Goal: Information Seeking & Learning: Check status

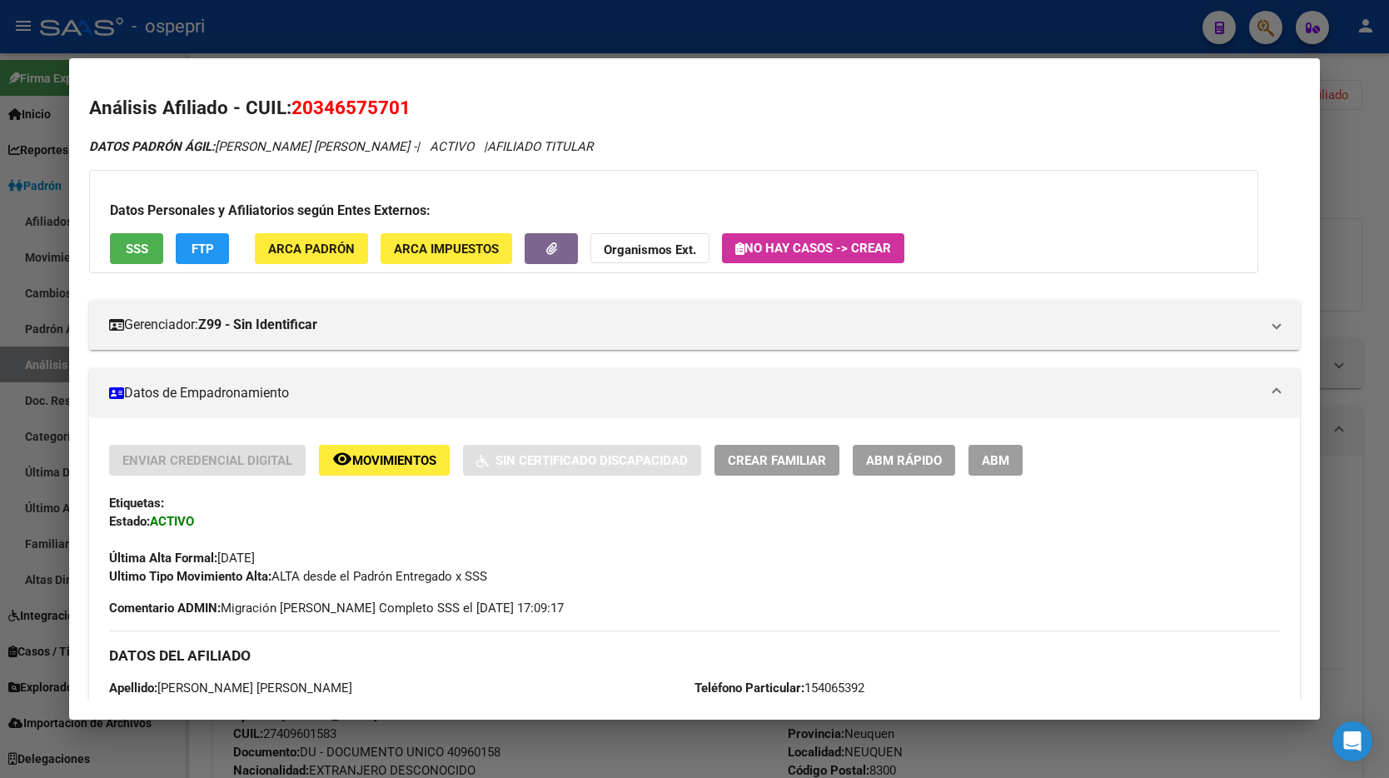
scroll to position [1, 0]
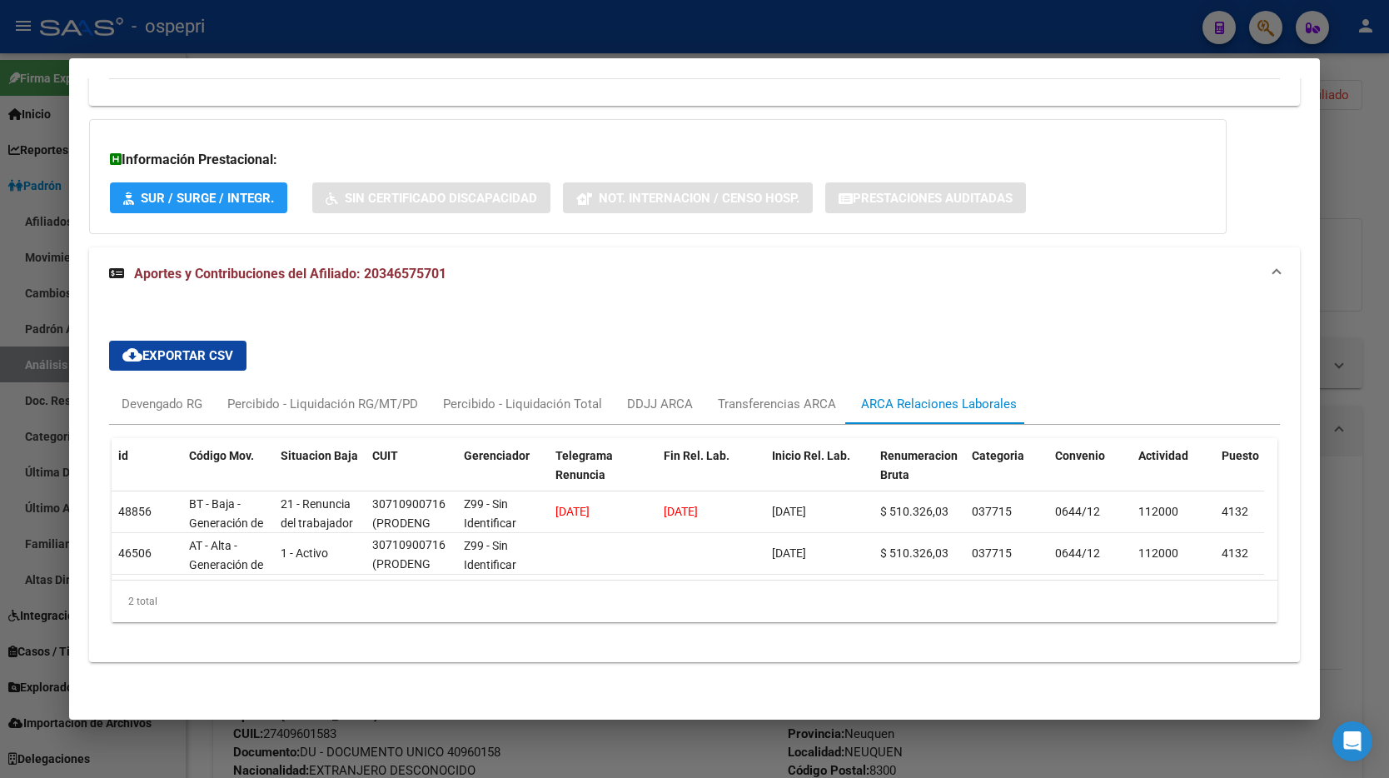
click at [1270, 37] on div at bounding box center [694, 389] width 1389 height 778
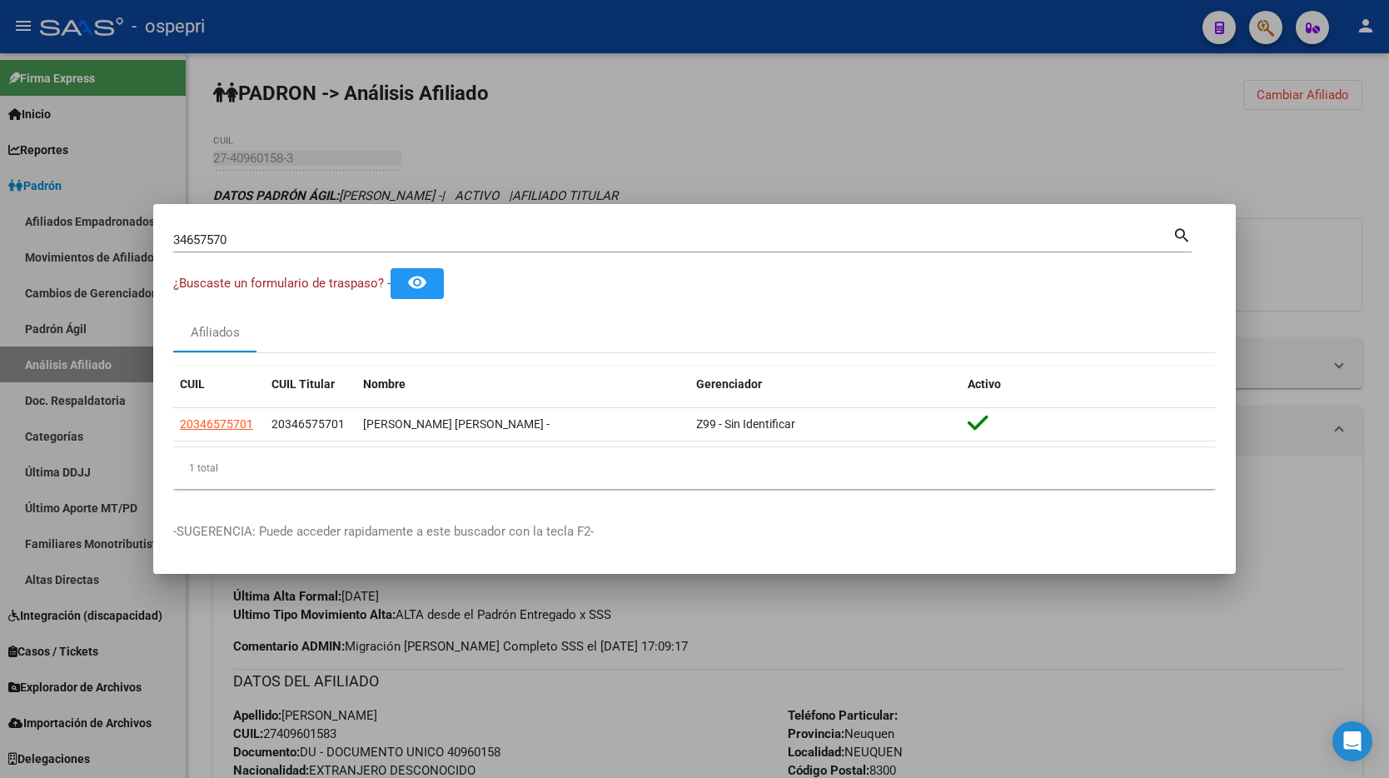
click at [261, 242] on input "34657570" at bounding box center [672, 239] width 999 height 15
paste input "27368713"
type input "27368713"
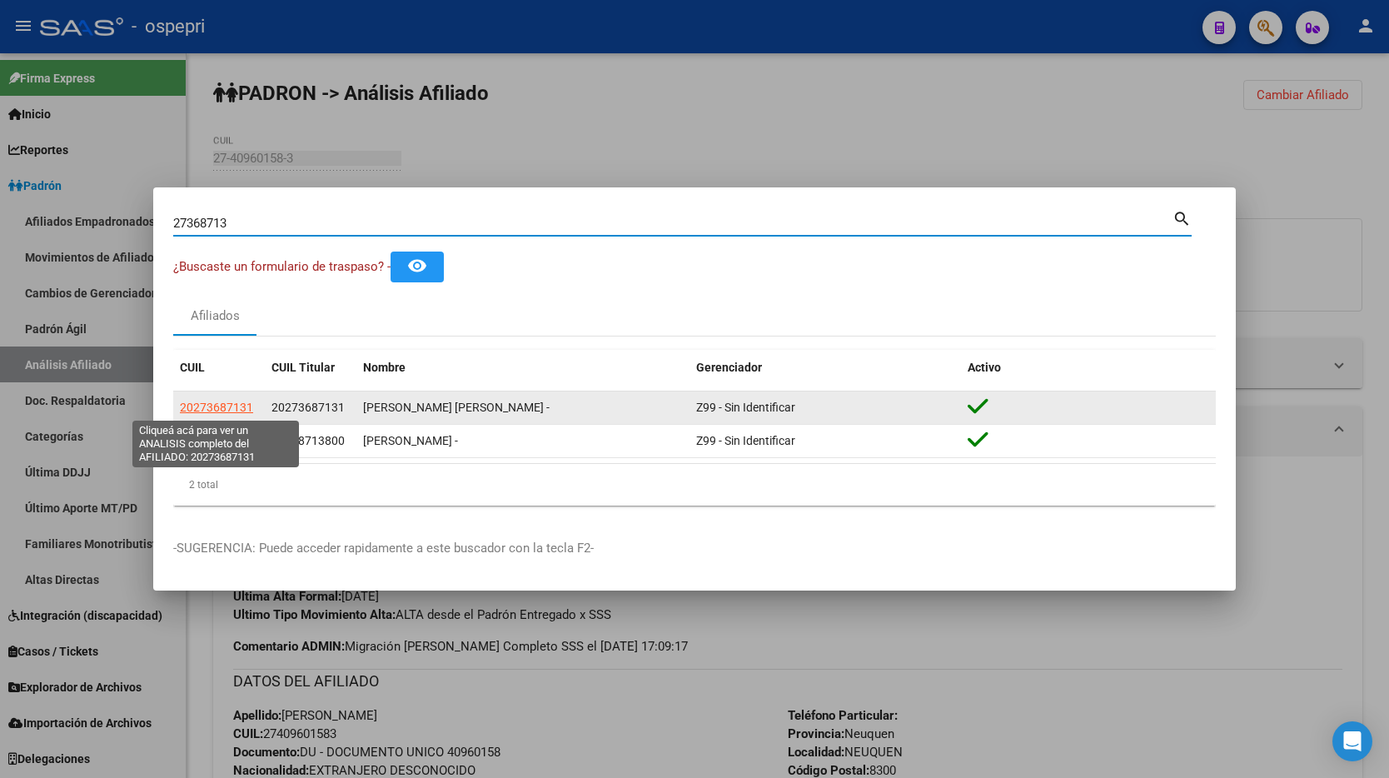
click at [219, 407] on span "20273687131" at bounding box center [216, 406] width 73 height 13
type textarea "20273687131"
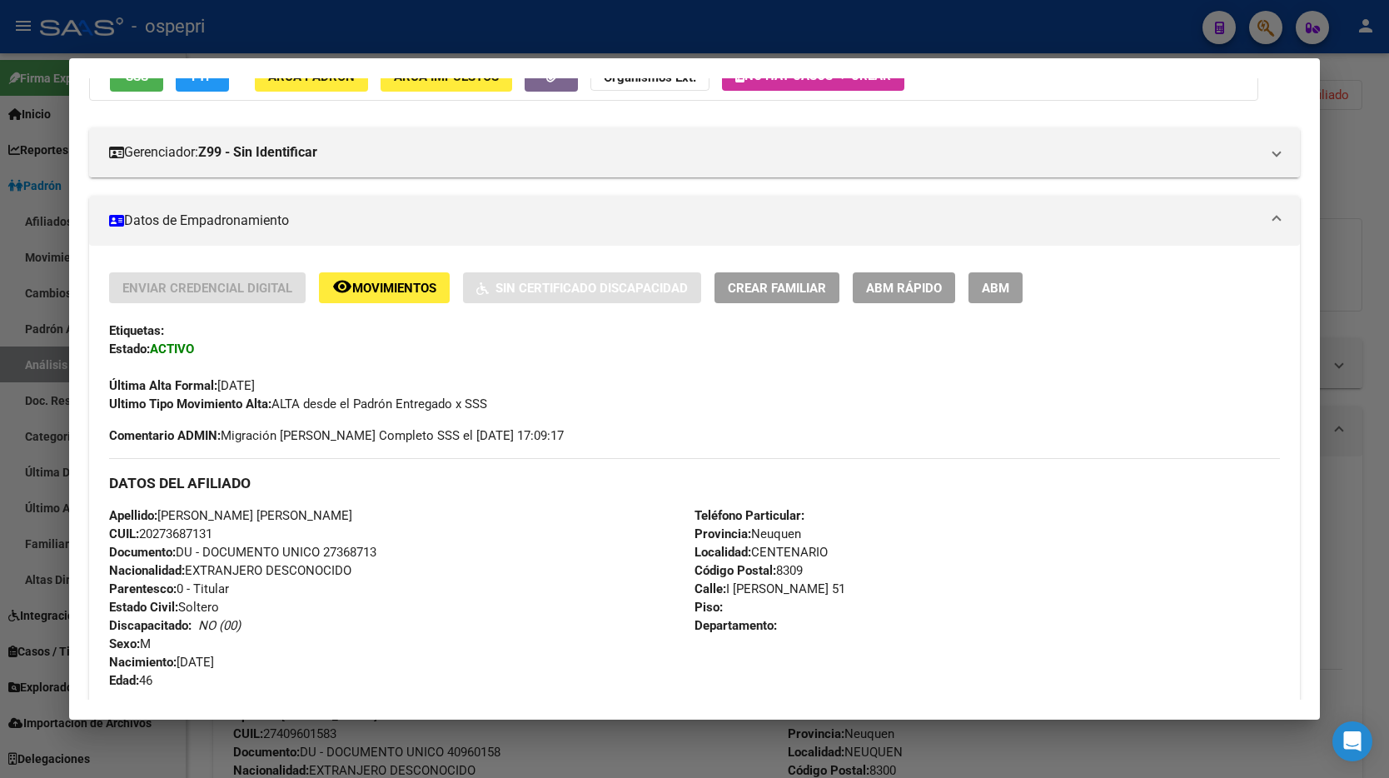
scroll to position [743, 0]
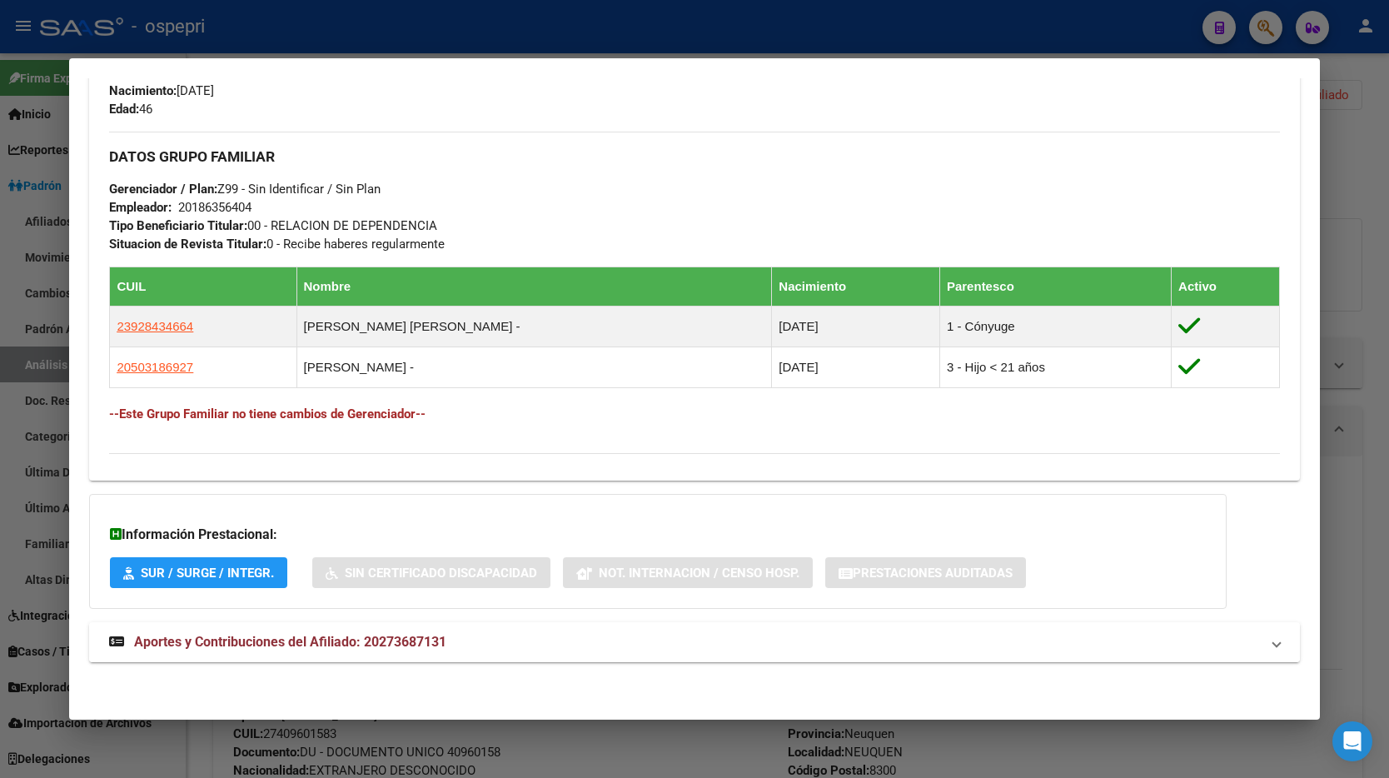
click at [390, 659] on mat-expansion-panel-header "Aportes y Contribuciones del Afiliado: 20273687131" at bounding box center [694, 642] width 1210 height 40
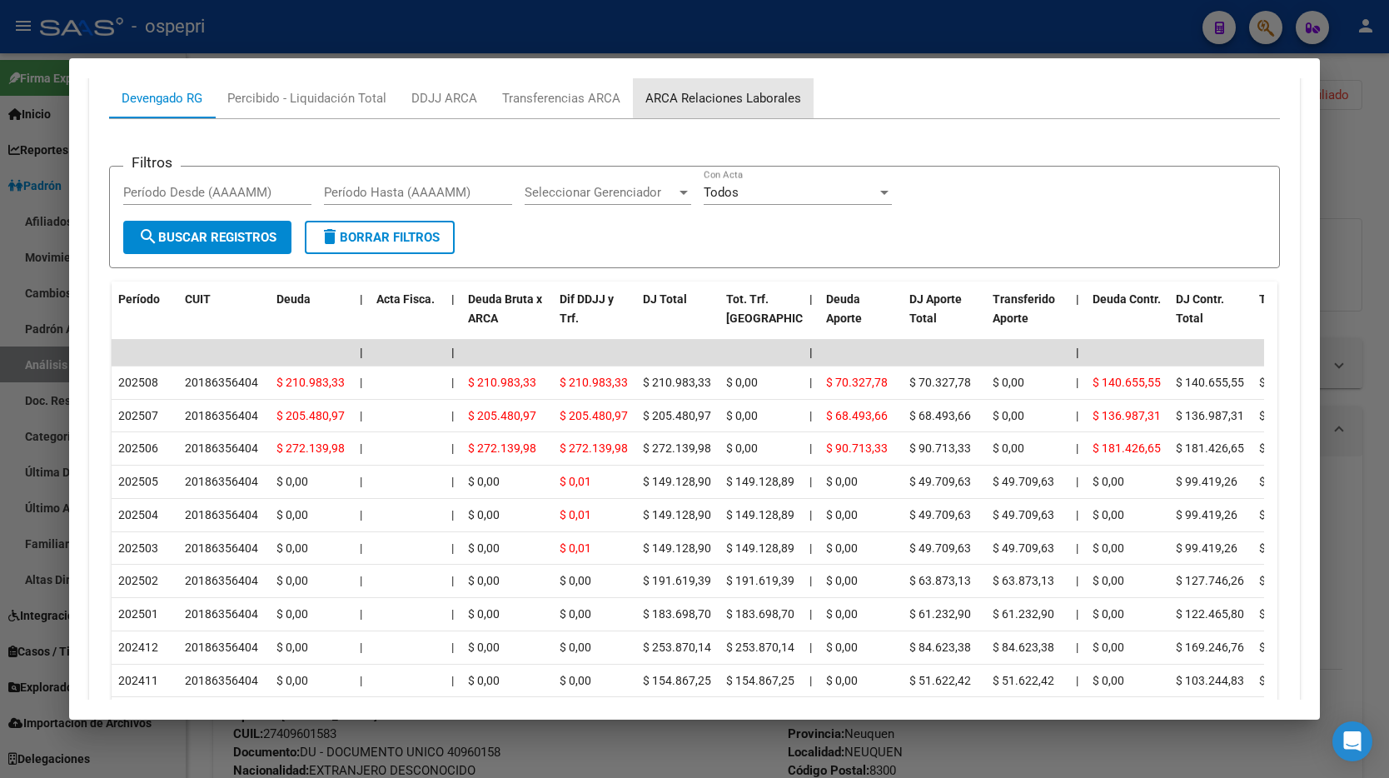
click at [724, 89] on div "ARCA Relaciones Laborales" at bounding box center [723, 98] width 156 height 18
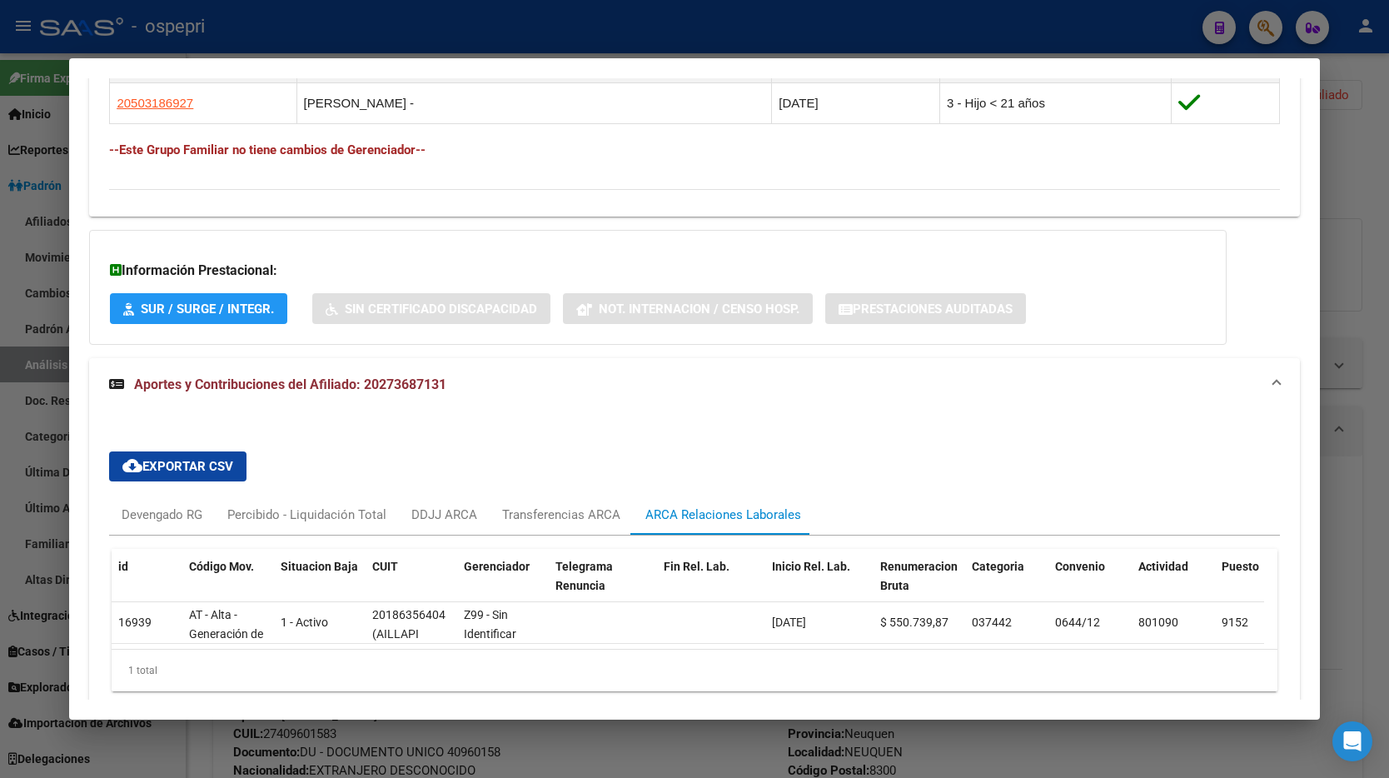
scroll to position [1089, 0]
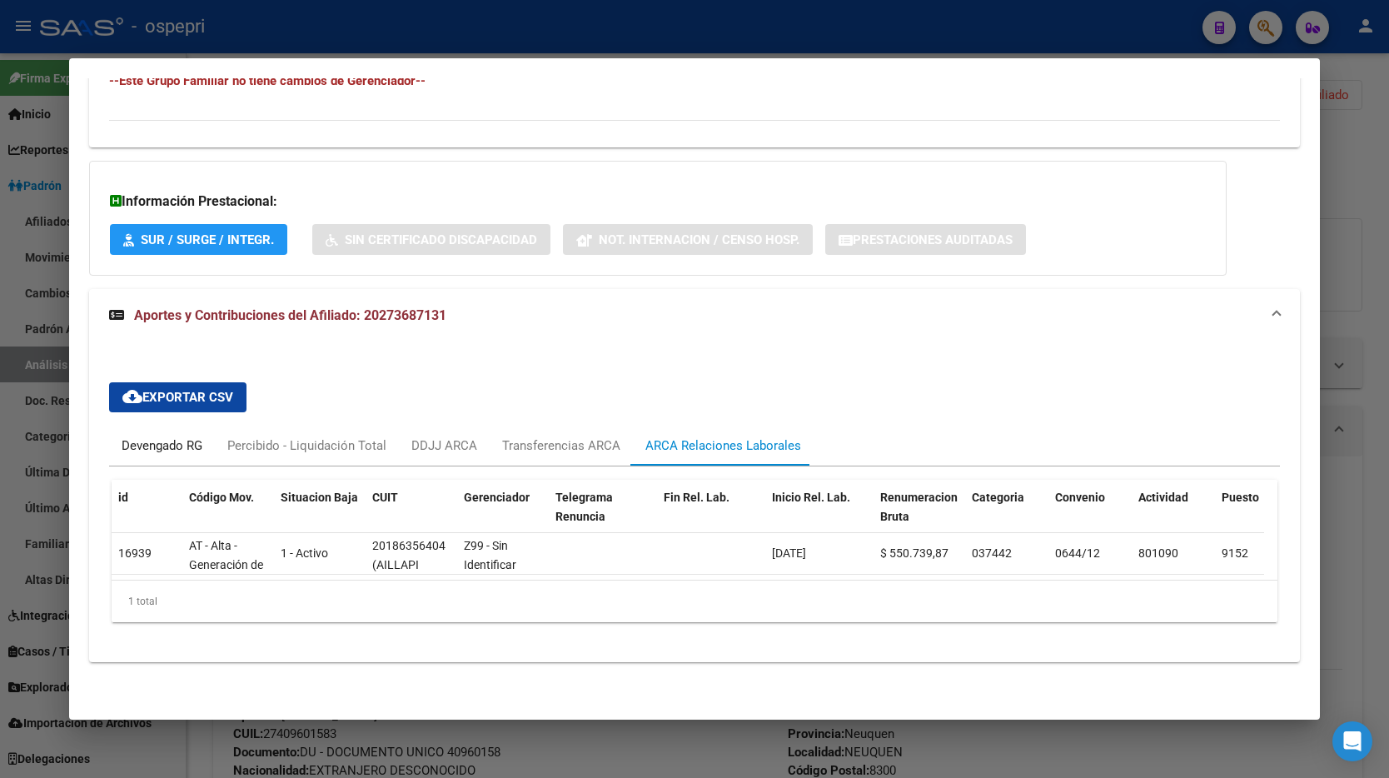
click at [156, 452] on div "Devengado RG" at bounding box center [162, 445] width 106 height 40
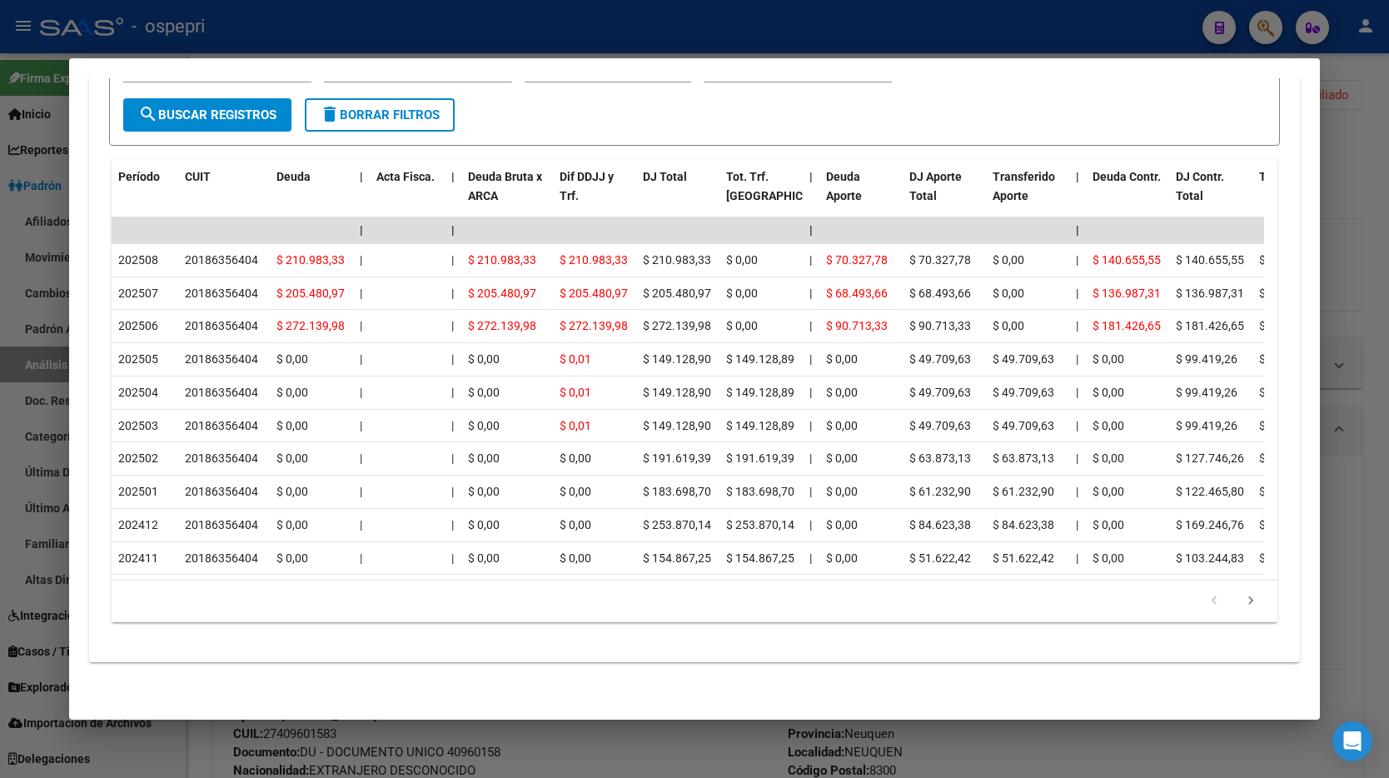
scroll to position [1567, 0]
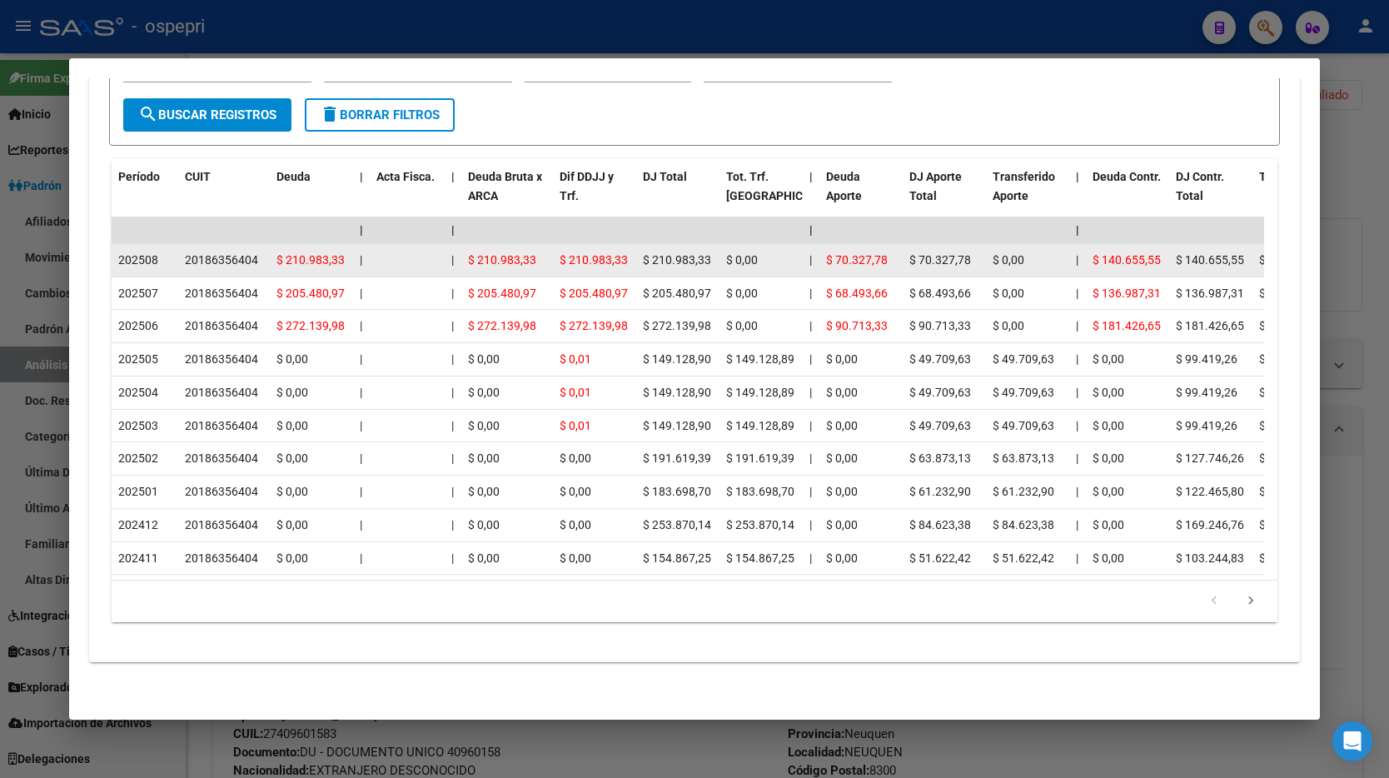
drag, startPoint x: 188, startPoint y: 237, endPoint x: 255, endPoint y: 238, distance: 66.6
click at [255, 251] on div "20186356404" at bounding box center [221, 260] width 73 height 19
copy div "20186356404"
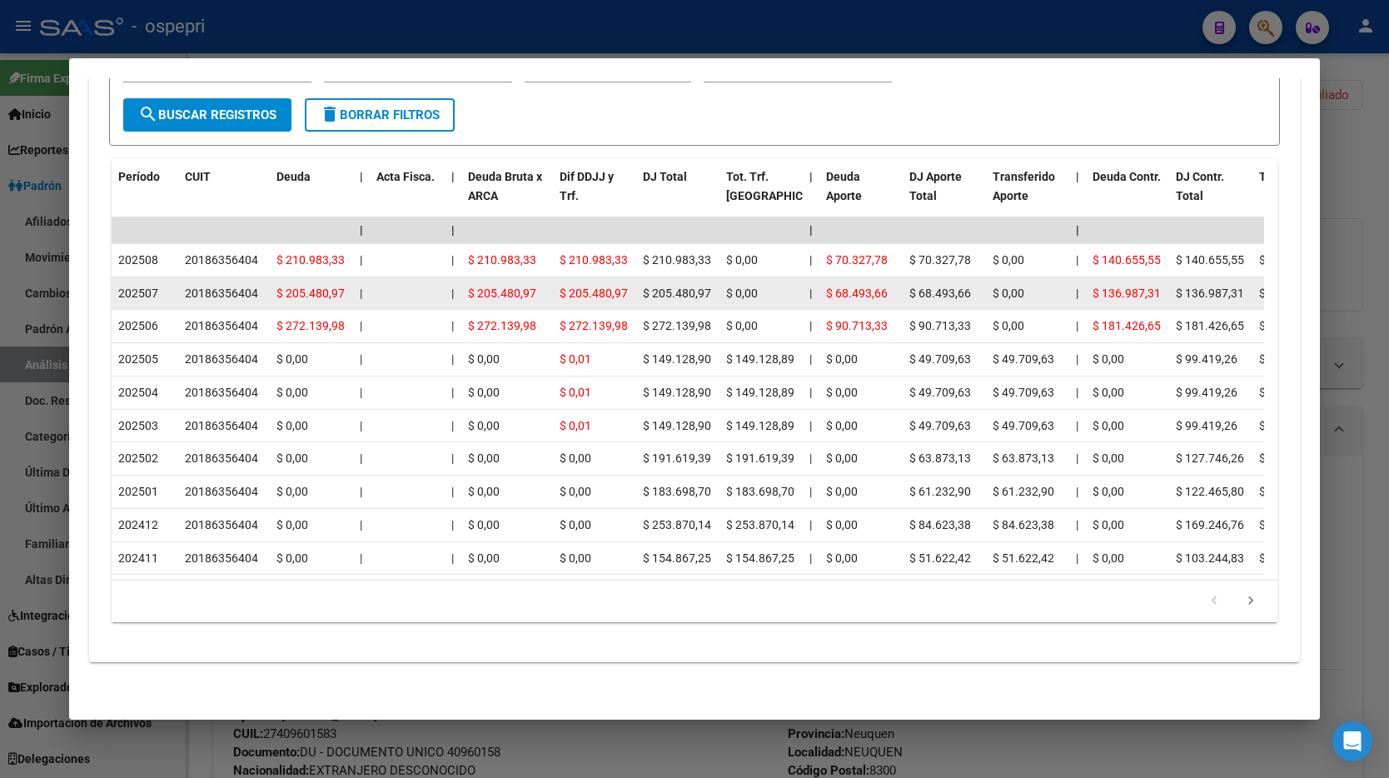
click at [199, 277] on datatable-body-cell "20186356404" at bounding box center [224, 293] width 92 height 32
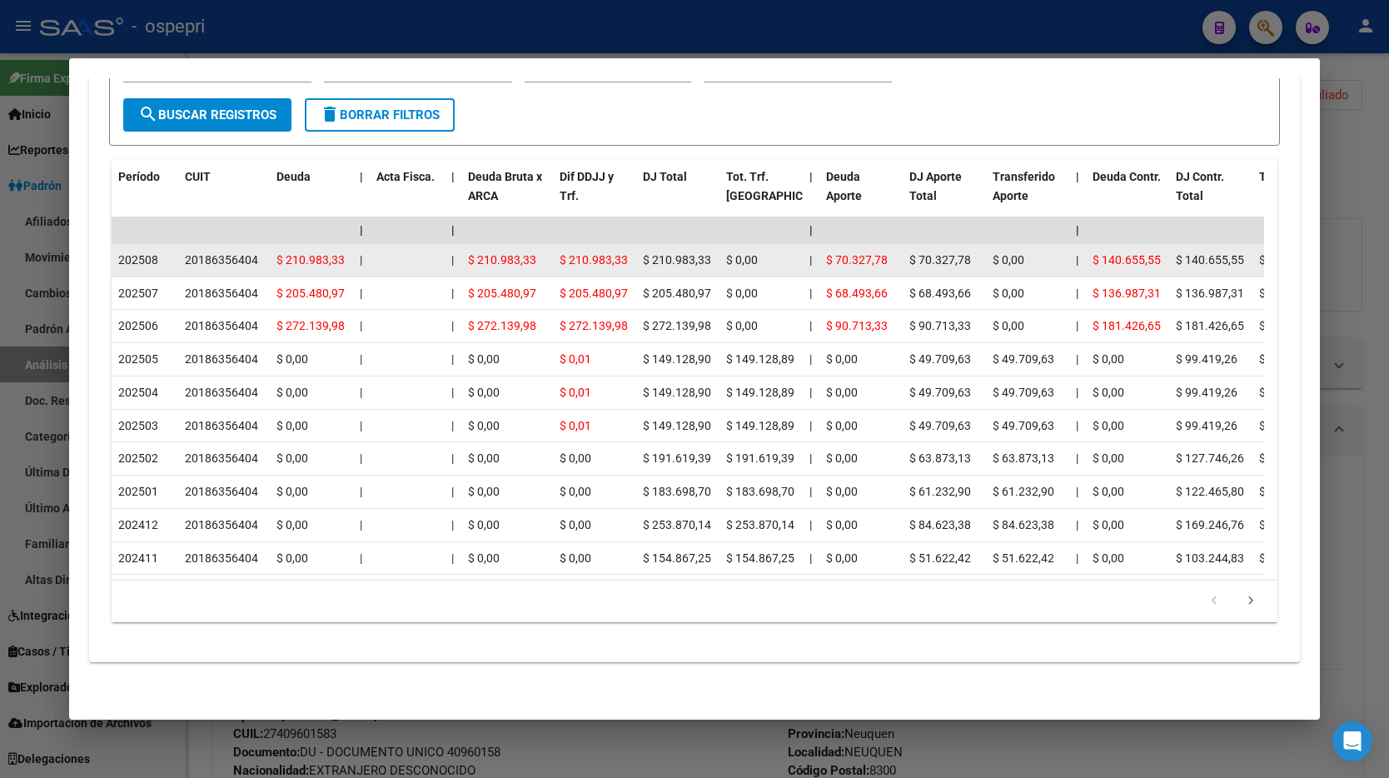
drag, startPoint x: 186, startPoint y: 239, endPoint x: 251, endPoint y: 237, distance: 64.1
click at [259, 251] on div "20186356404" at bounding box center [224, 260] width 78 height 19
copy div "20186356404"
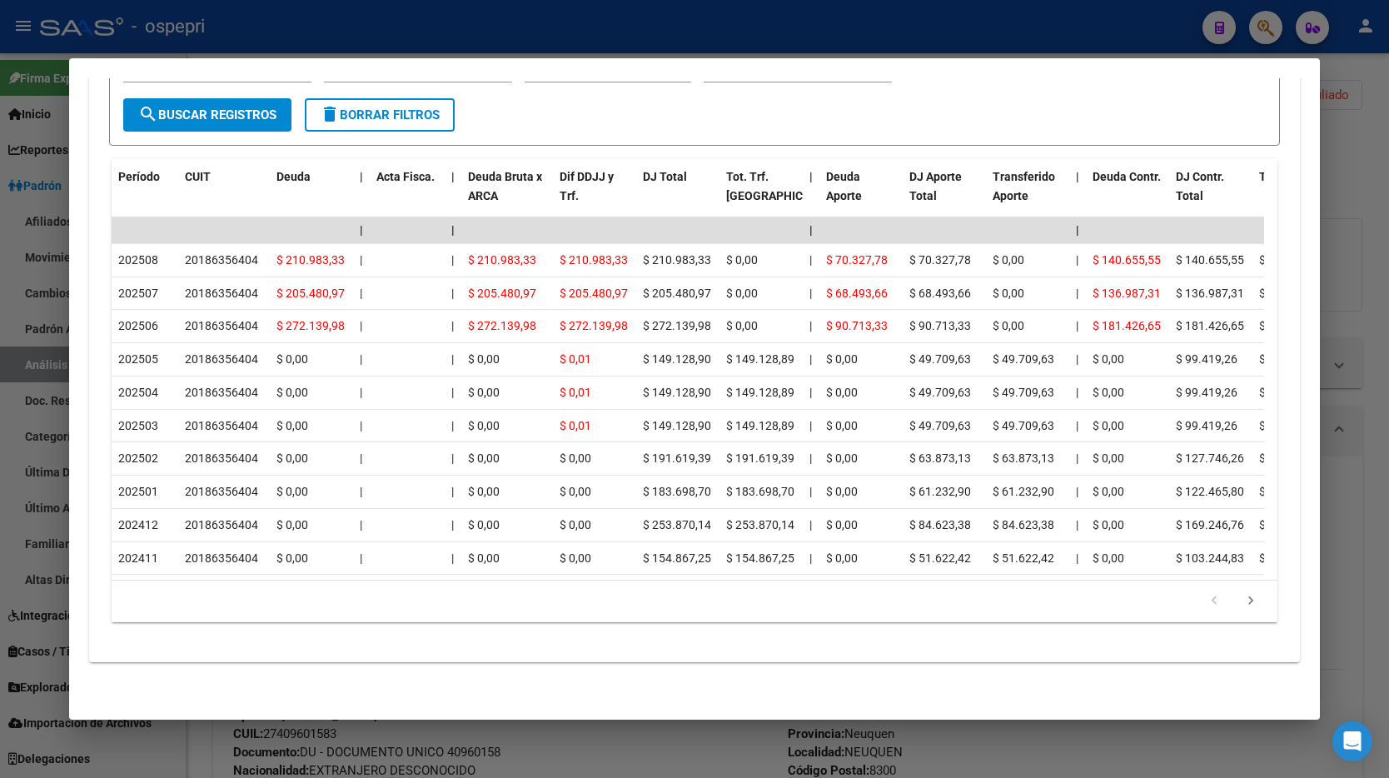
click at [1338, 146] on div at bounding box center [694, 389] width 1389 height 778
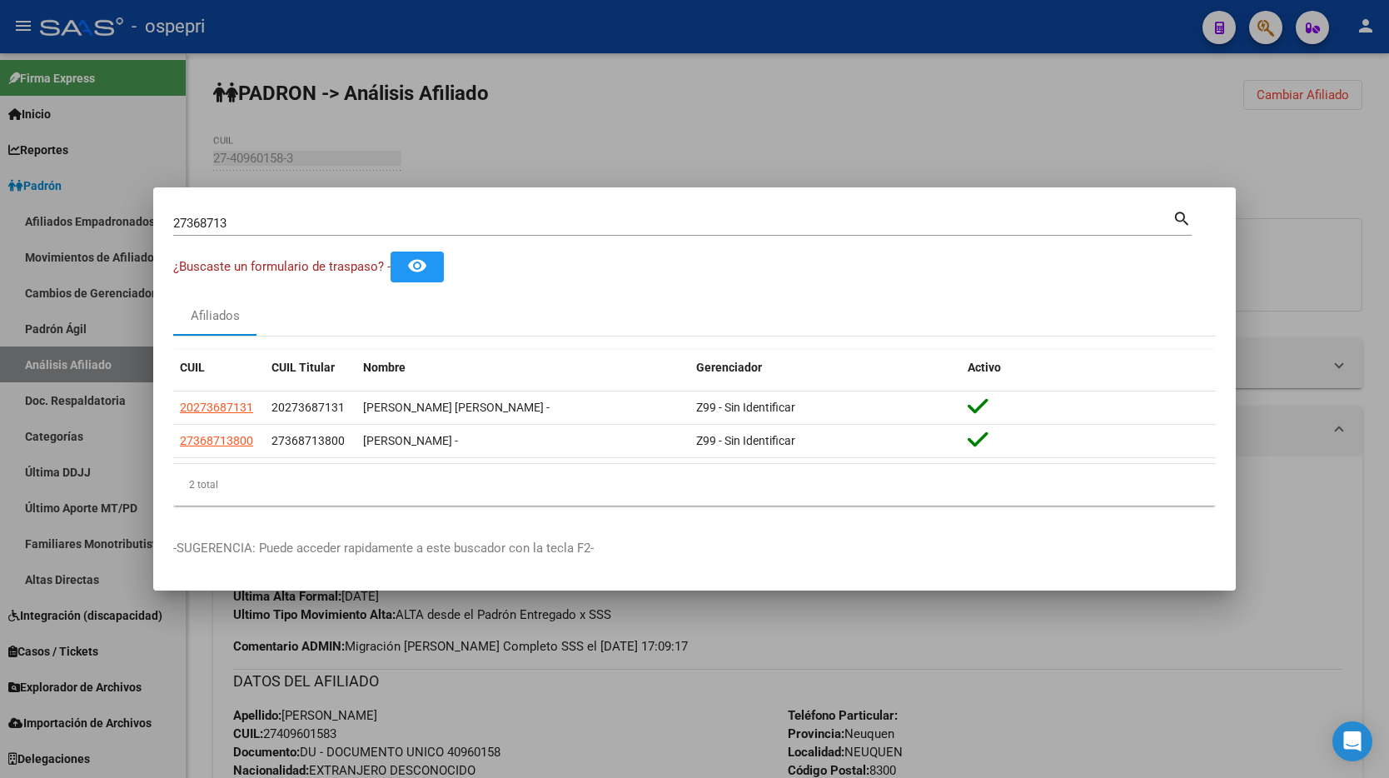
click at [326, 234] on div "27368713 Buscar (apellido, dni, [PERSON_NAME], [PERSON_NAME], cuit, obra social)" at bounding box center [672, 223] width 999 height 25
click at [321, 224] on input "27368713" at bounding box center [672, 223] width 999 height 15
paste input "5860662"
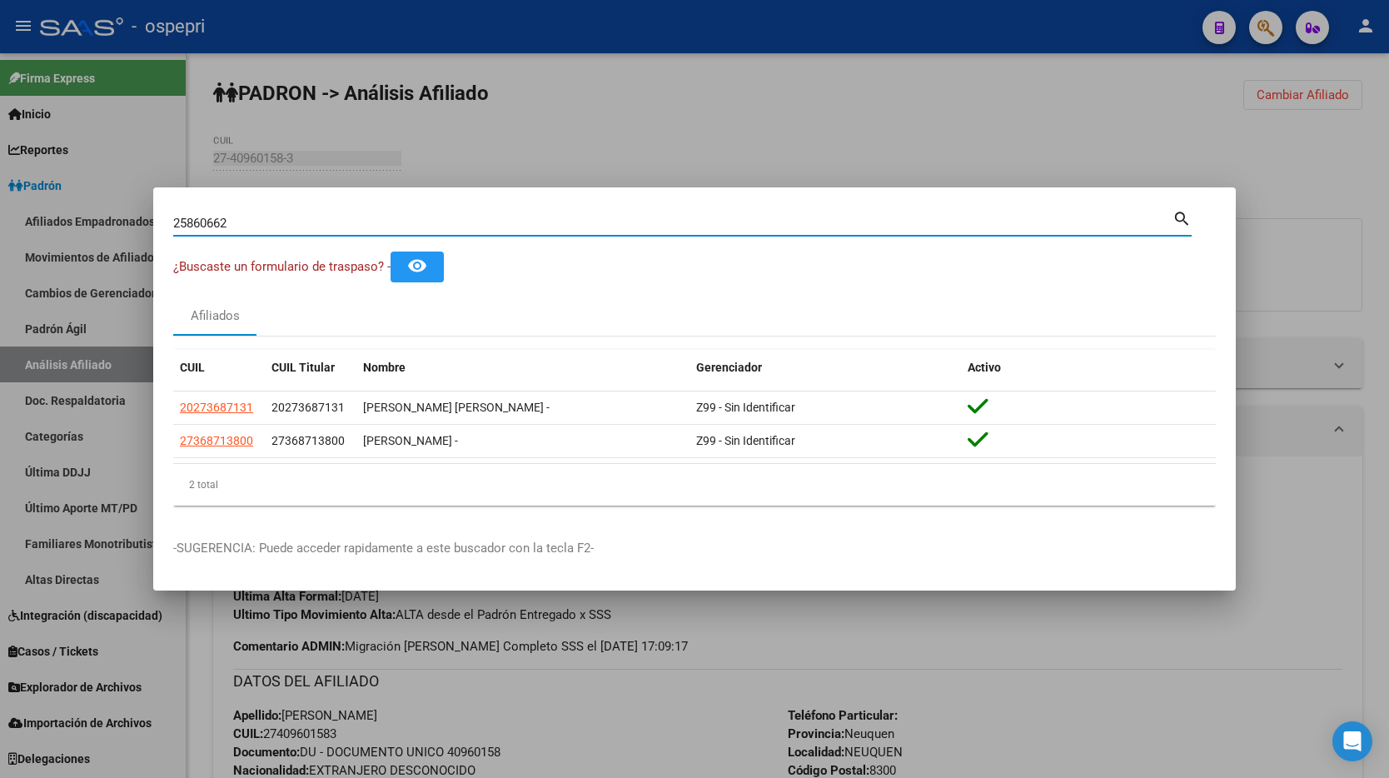
type input "25860662"
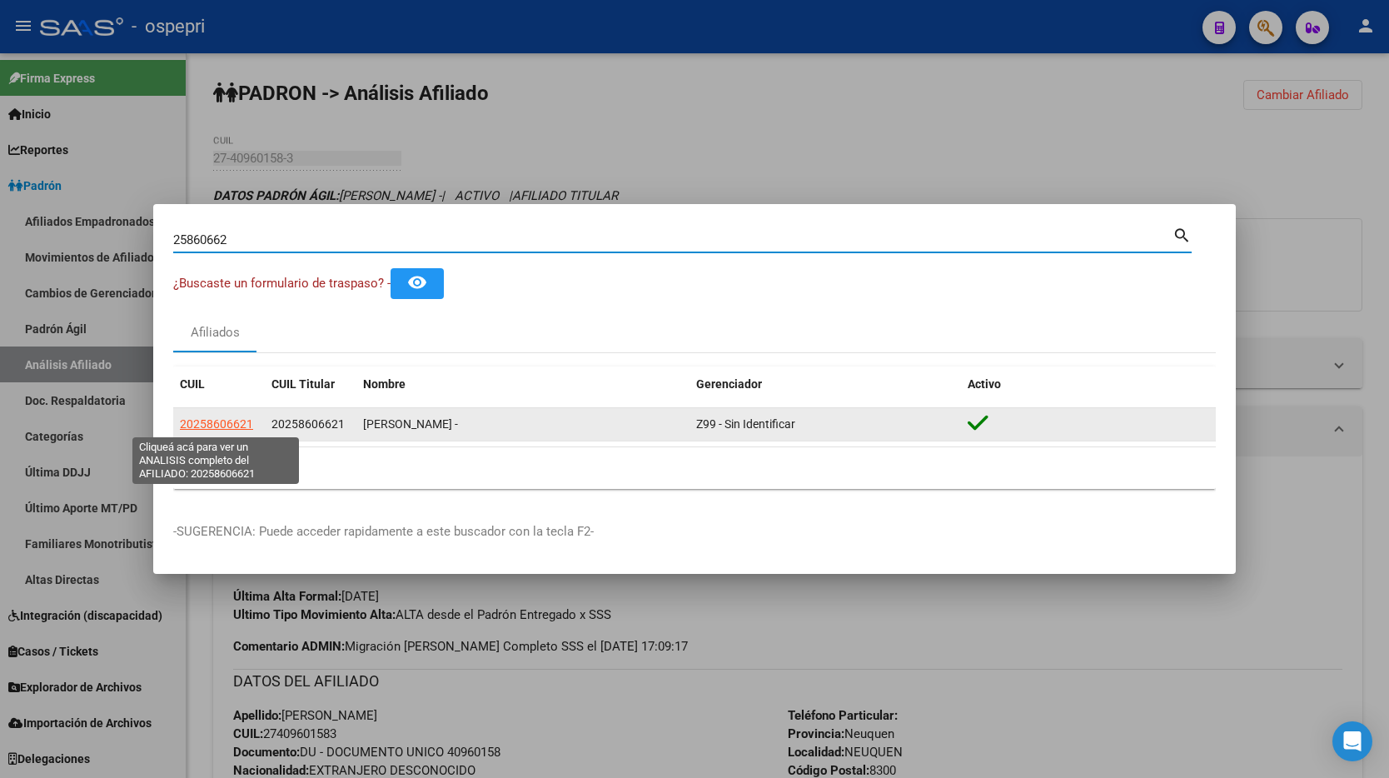
click at [211, 427] on span "20258606621" at bounding box center [216, 423] width 73 height 13
type textarea "20258606621"
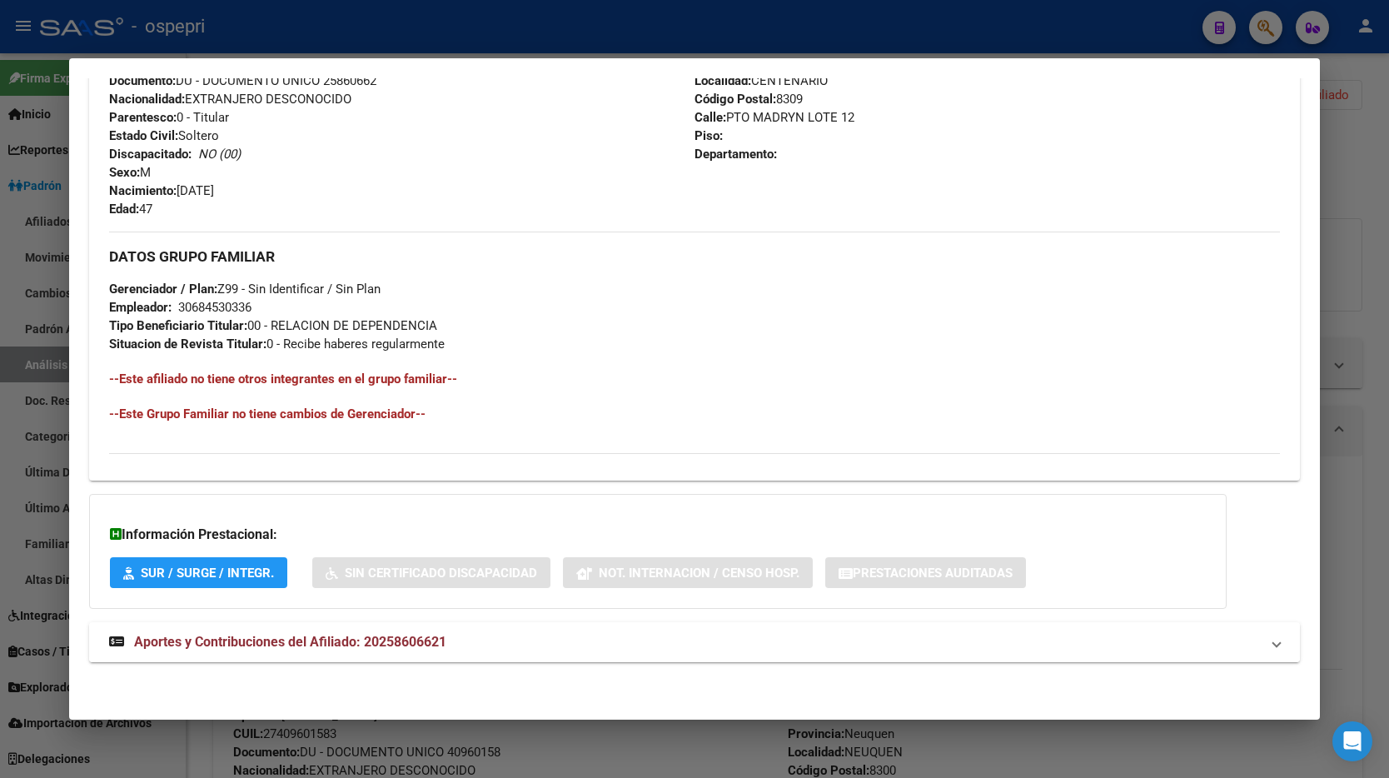
click at [419, 650] on strong "Aportes y Contribuciones del Afiliado: 20258606621" at bounding box center [277, 642] width 337 height 20
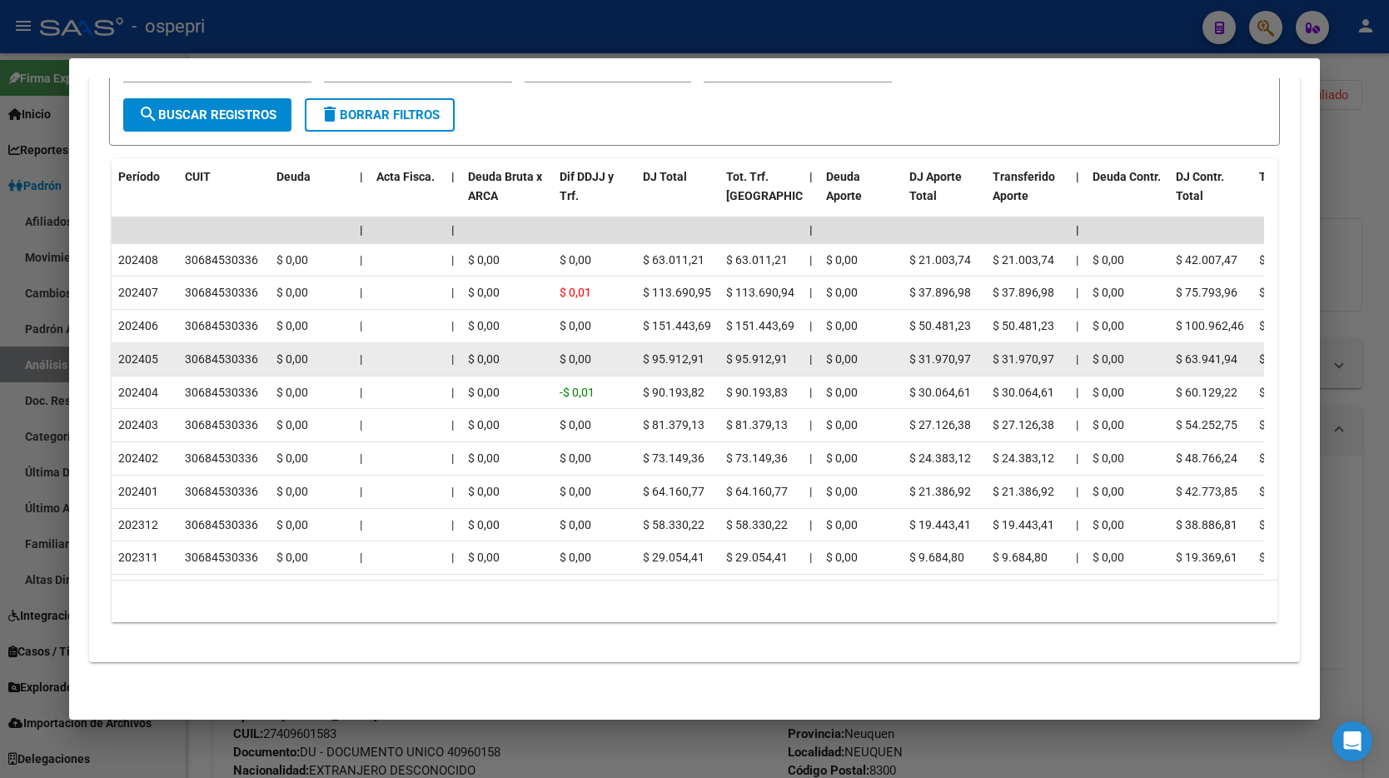
scroll to position [1467, 0]
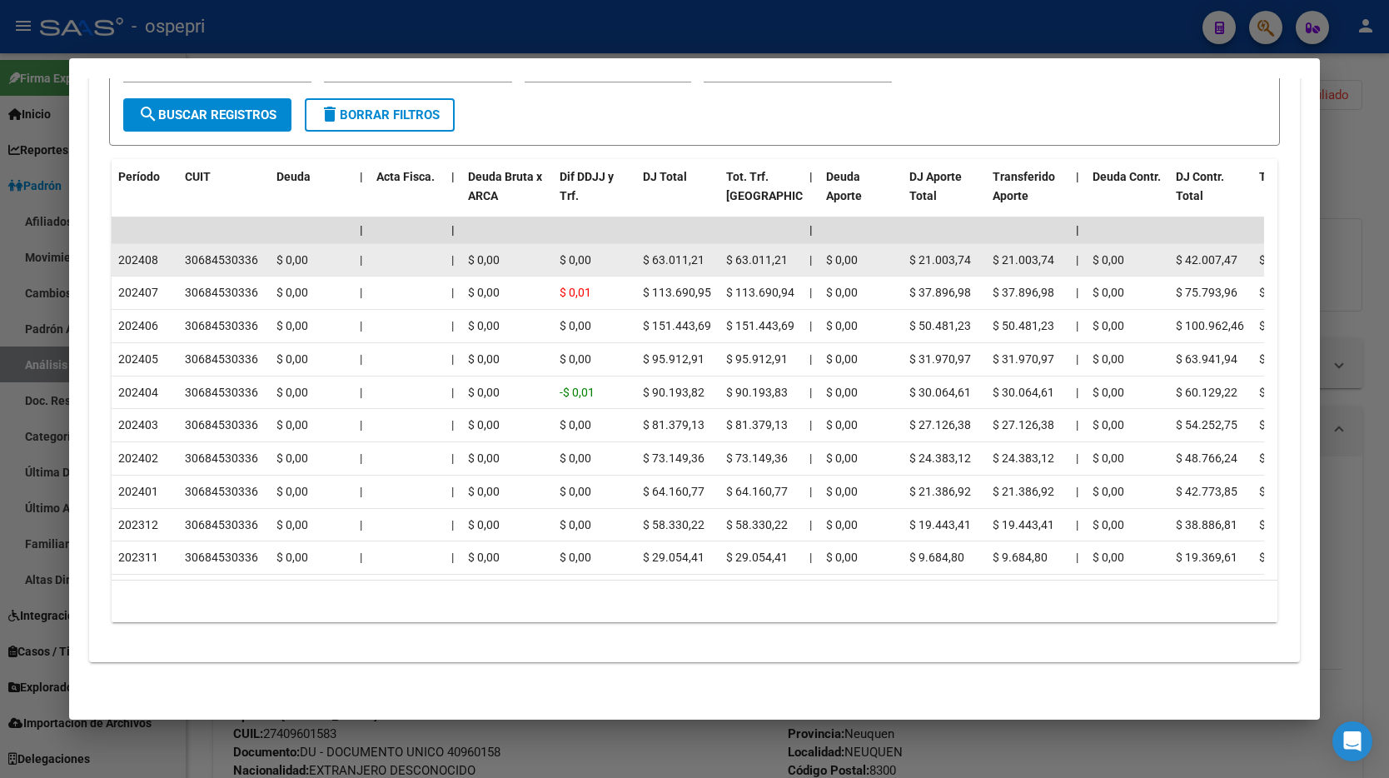
drag, startPoint x: 186, startPoint y: 238, endPoint x: 258, endPoint y: 238, distance: 71.6
click at [258, 244] on datatable-body-cell "30684530336" at bounding box center [224, 260] width 92 height 32
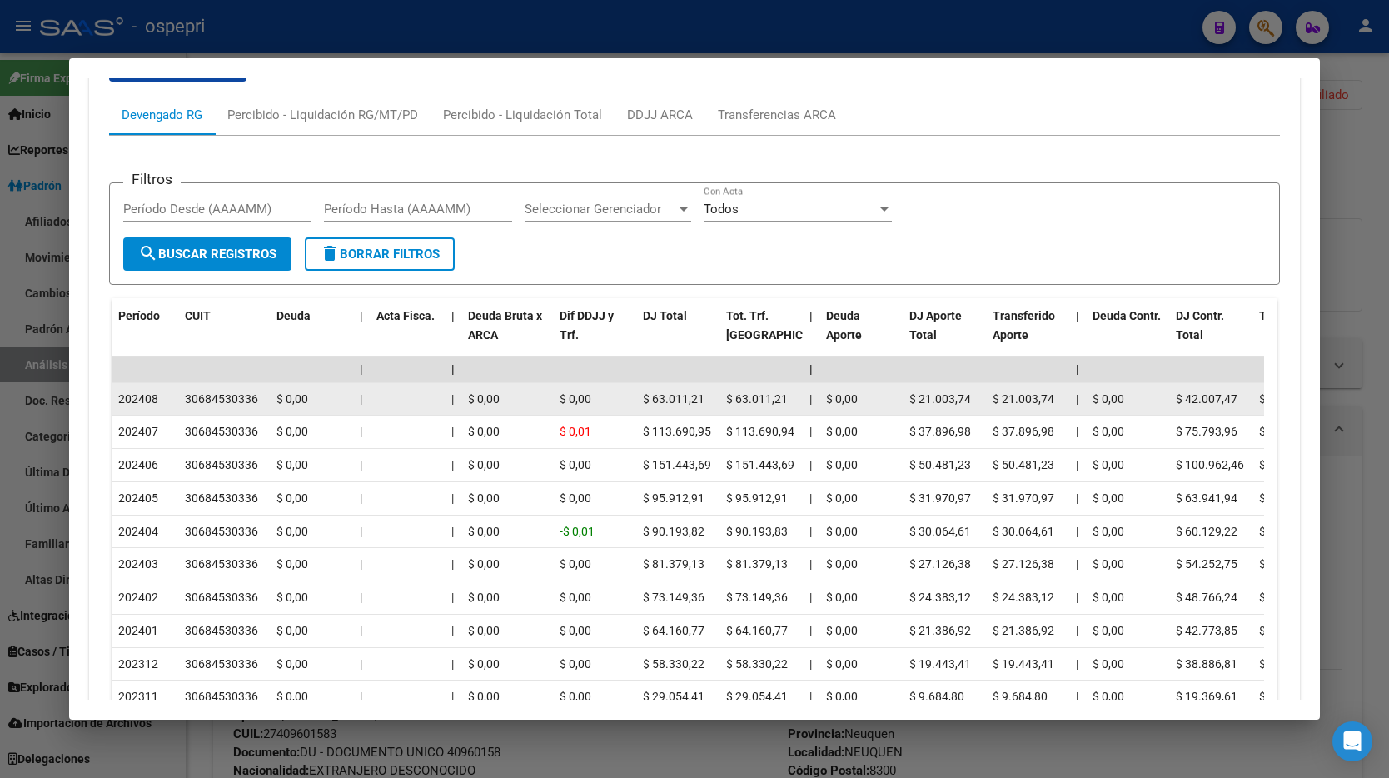
scroll to position [1300, 0]
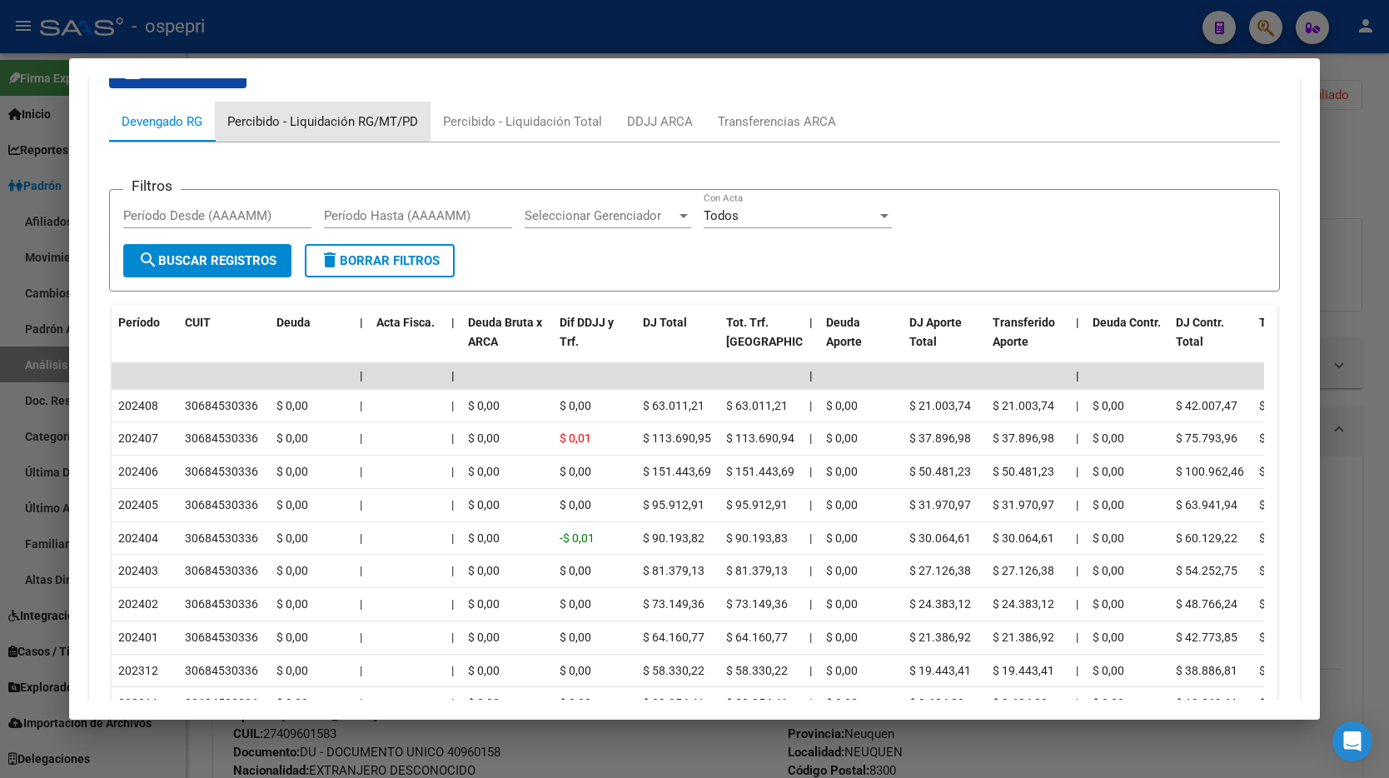
click at [309, 108] on div "Percibido - Liquidación RG/MT/PD" at bounding box center [323, 122] width 216 height 40
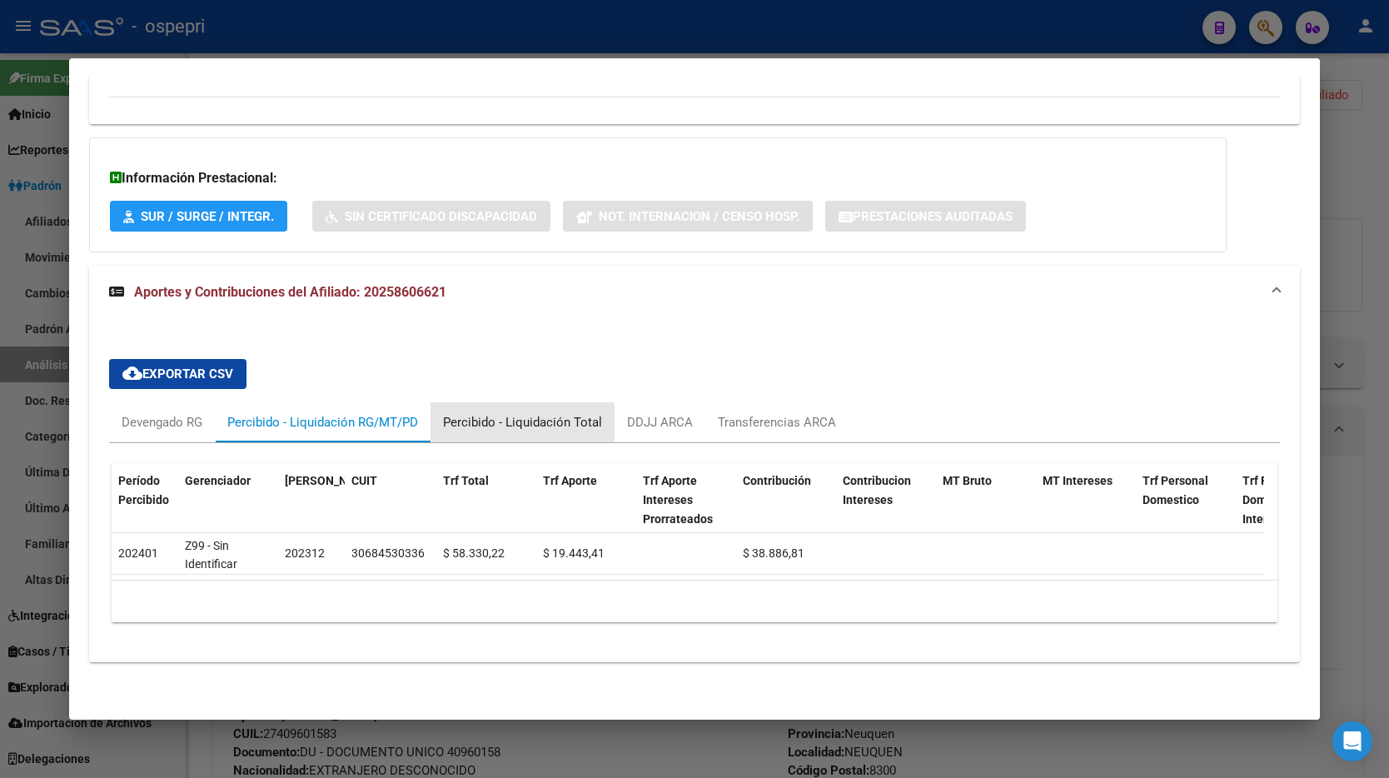
click at [562, 413] on div "Percibido - Liquidación Total" at bounding box center [522, 422] width 159 height 18
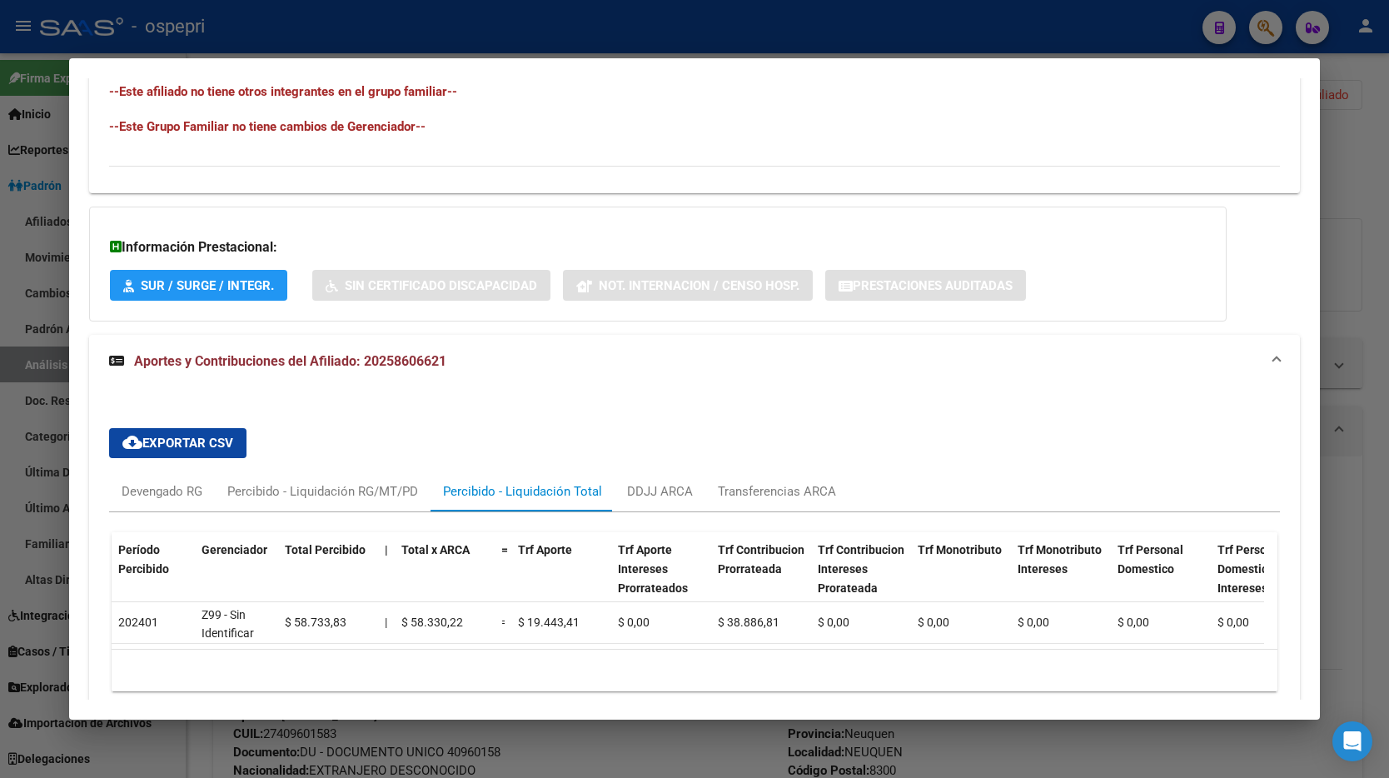
scroll to position [1007, 0]
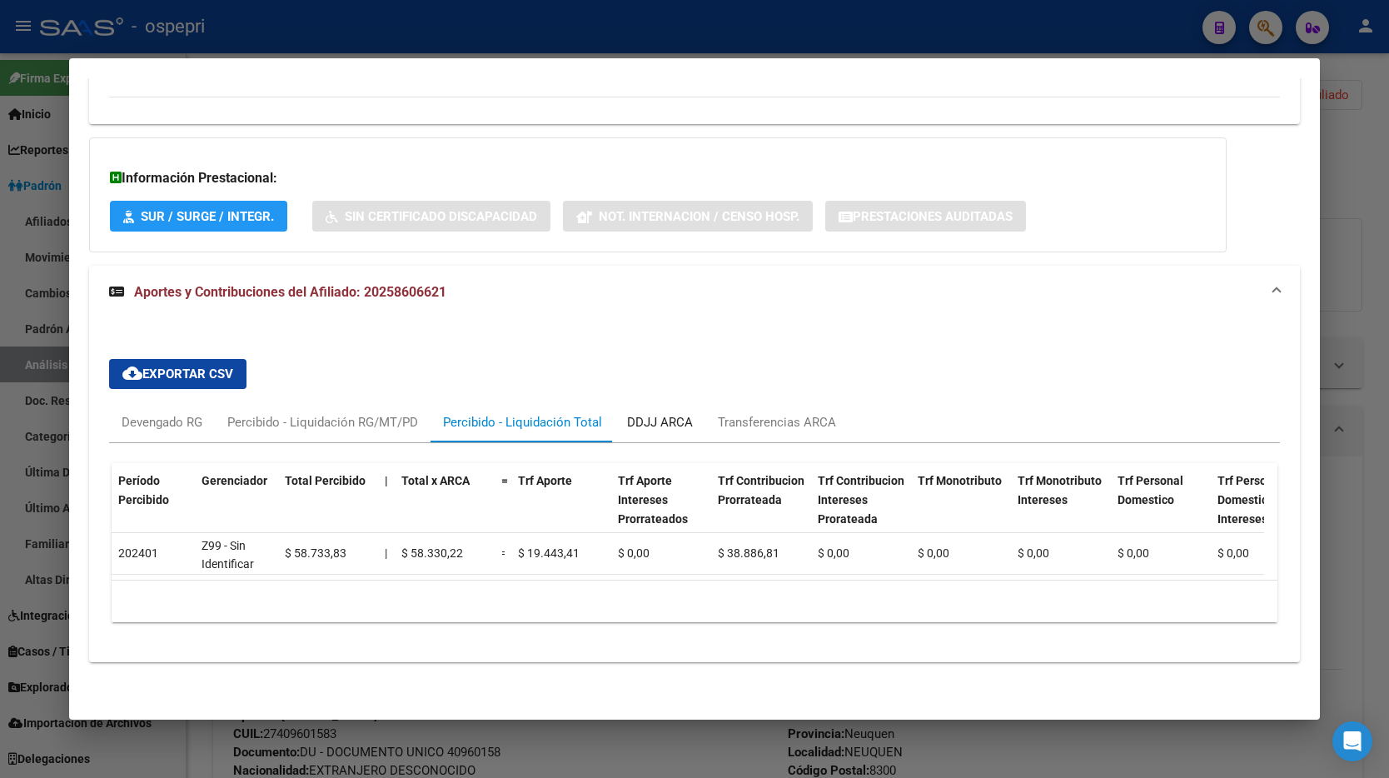
click at [658, 404] on div "DDJJ ARCA" at bounding box center [659, 422] width 91 height 40
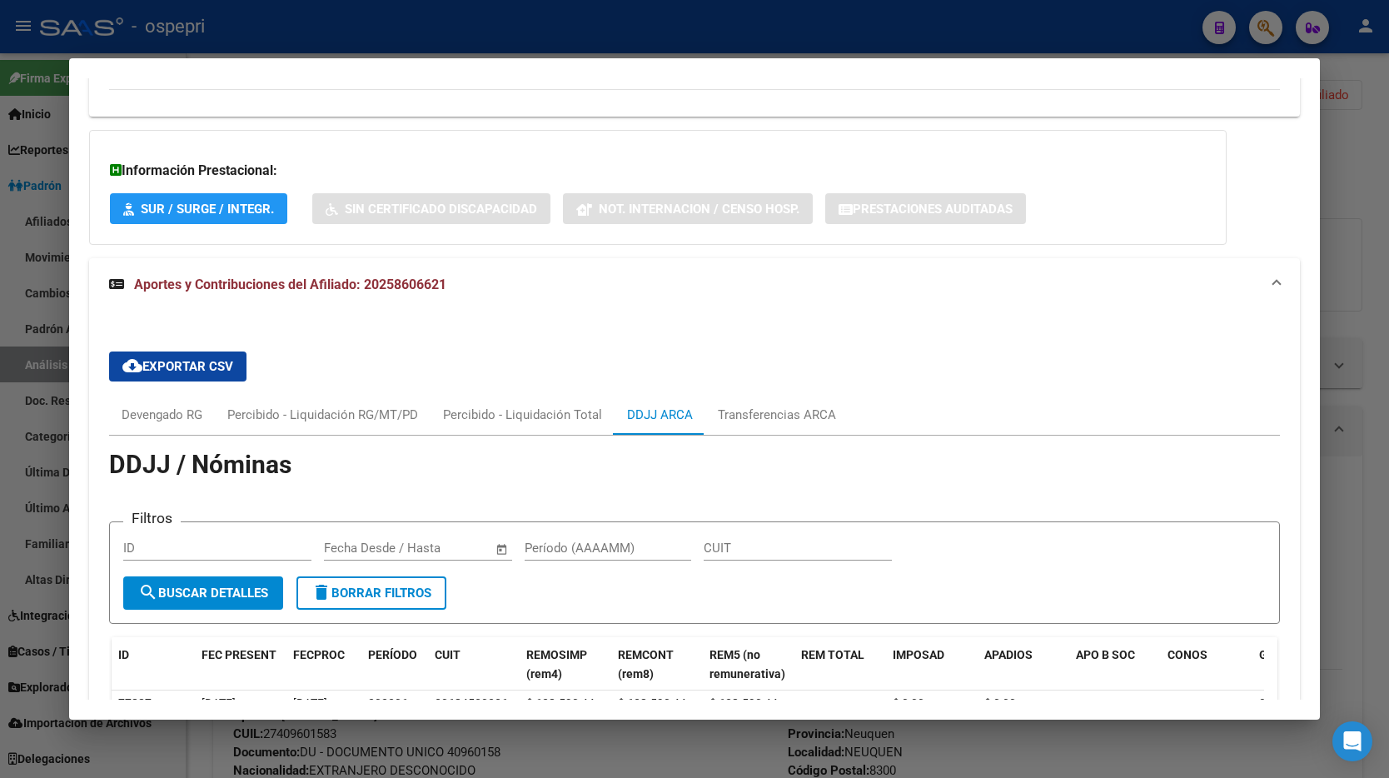
click at [770, 379] on div "cloud_download Exportar CSV Devengado RG Percibido - Liquidación RG/MT/PD Perci…" at bounding box center [694, 676] width 1170 height 677
click at [765, 400] on div "Transferencias ARCA" at bounding box center [776, 415] width 143 height 40
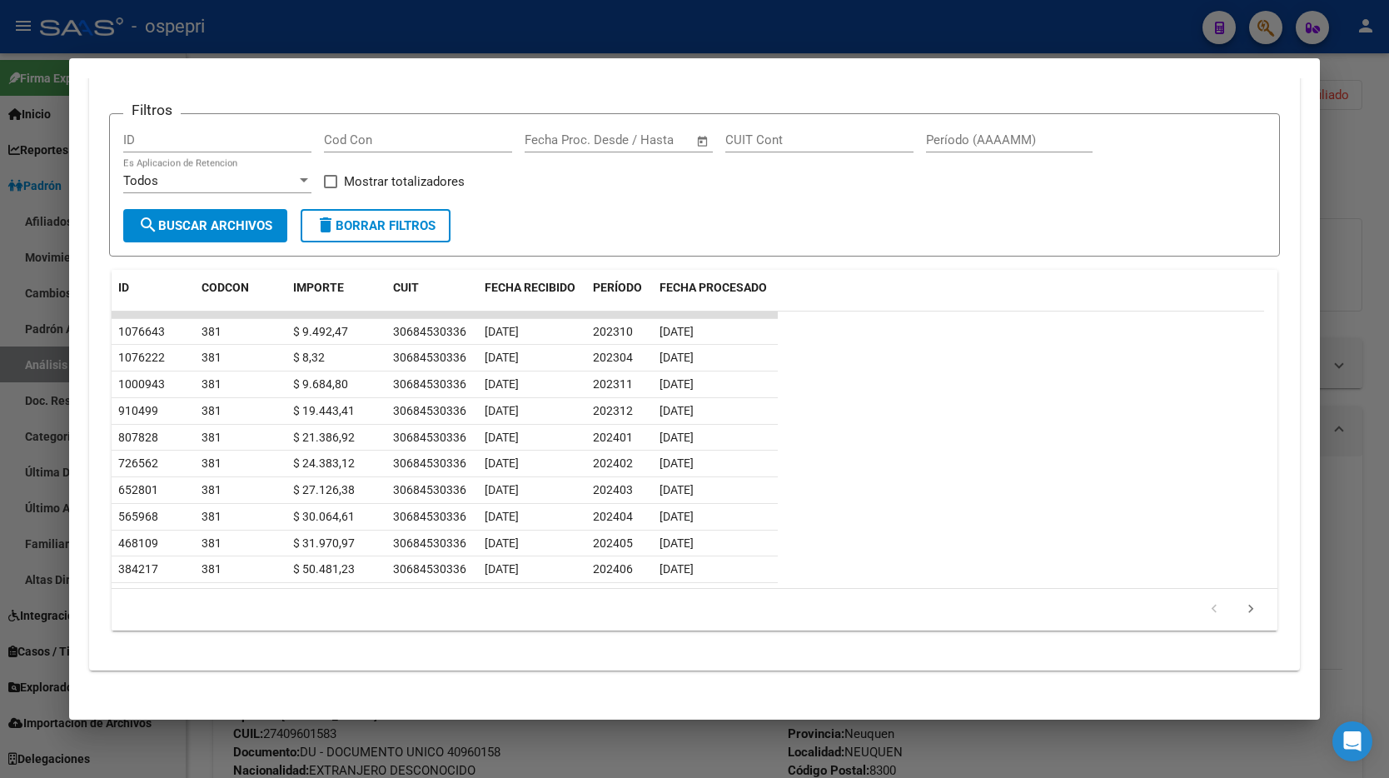
scroll to position [1218, 0]
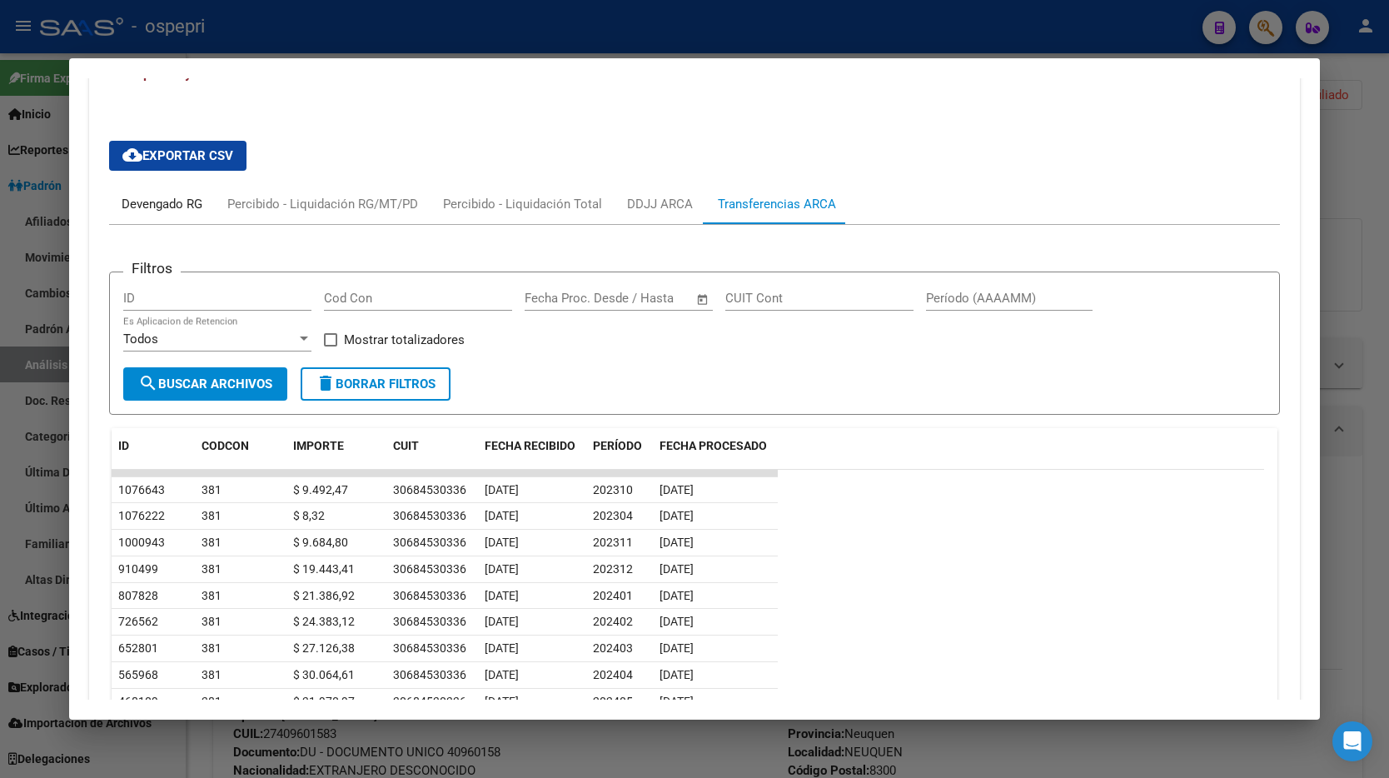
click at [171, 191] on div "Devengado RG" at bounding box center [162, 204] width 106 height 40
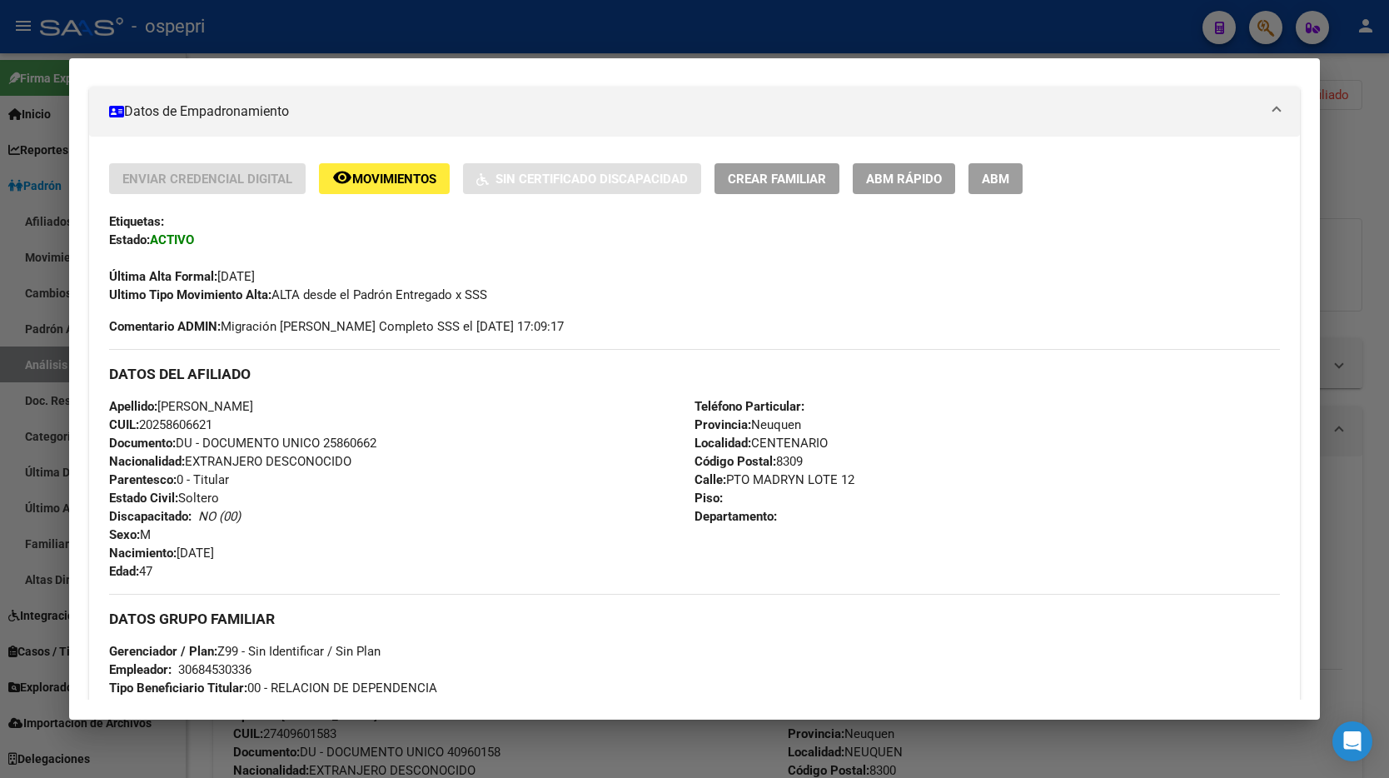
scroll to position [0, 0]
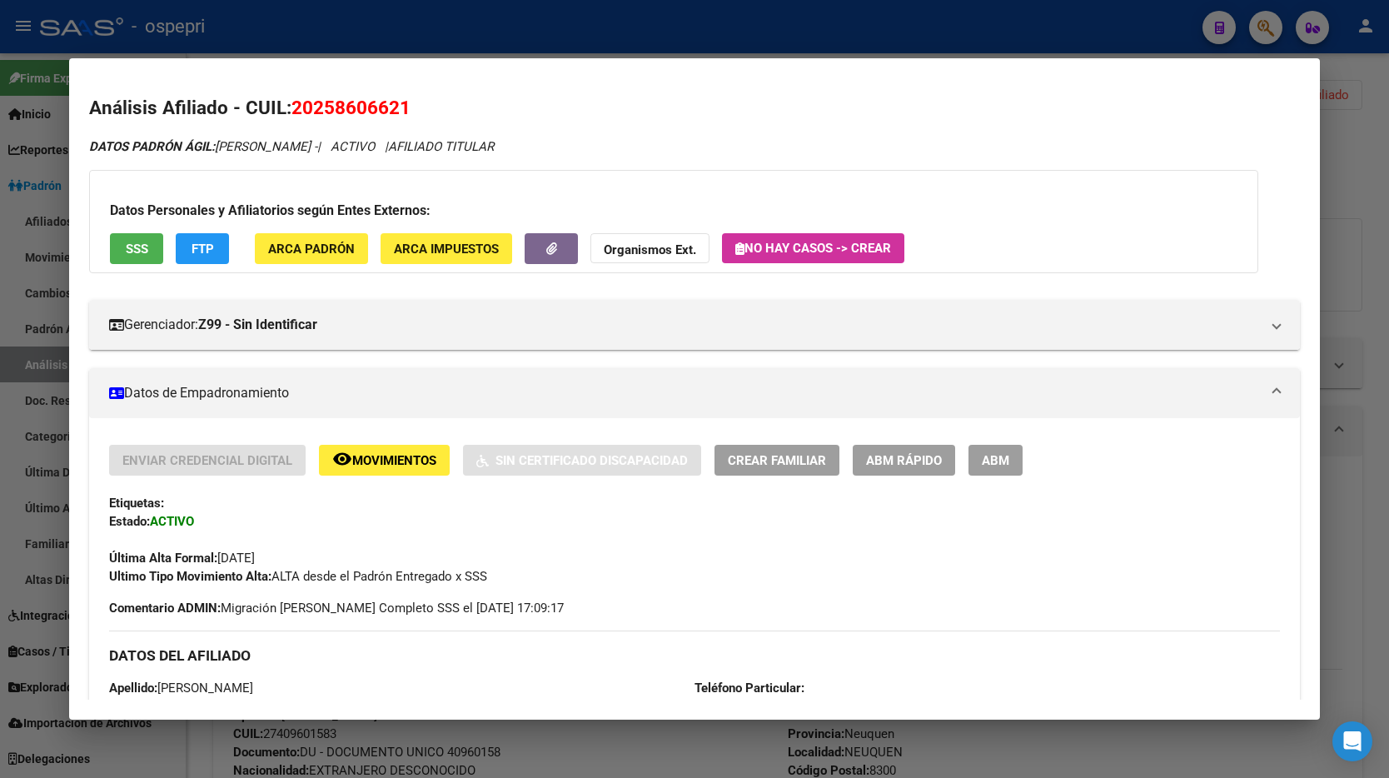
click at [1325, 197] on div at bounding box center [694, 389] width 1389 height 778
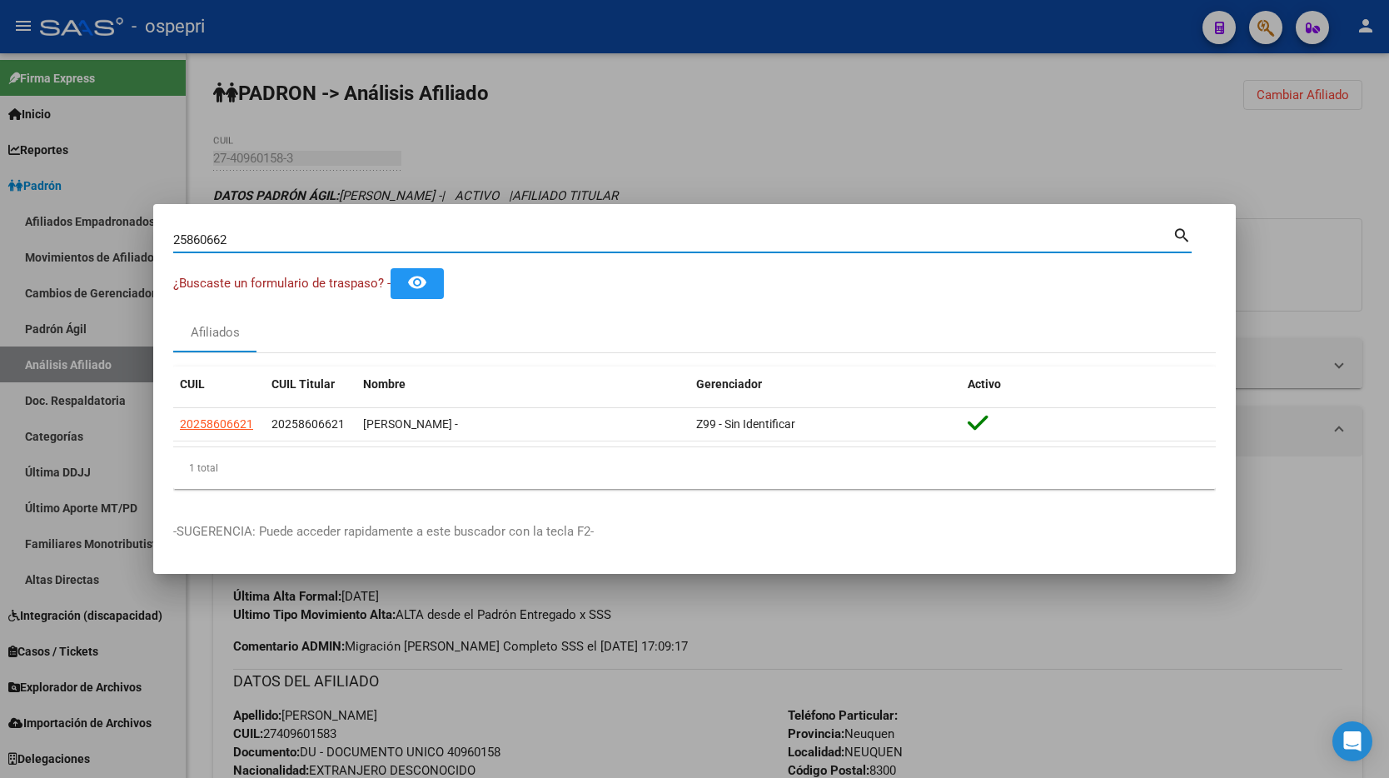
click at [400, 233] on input "25860662" at bounding box center [672, 239] width 999 height 15
paste input "1847153"
type input "21847153"
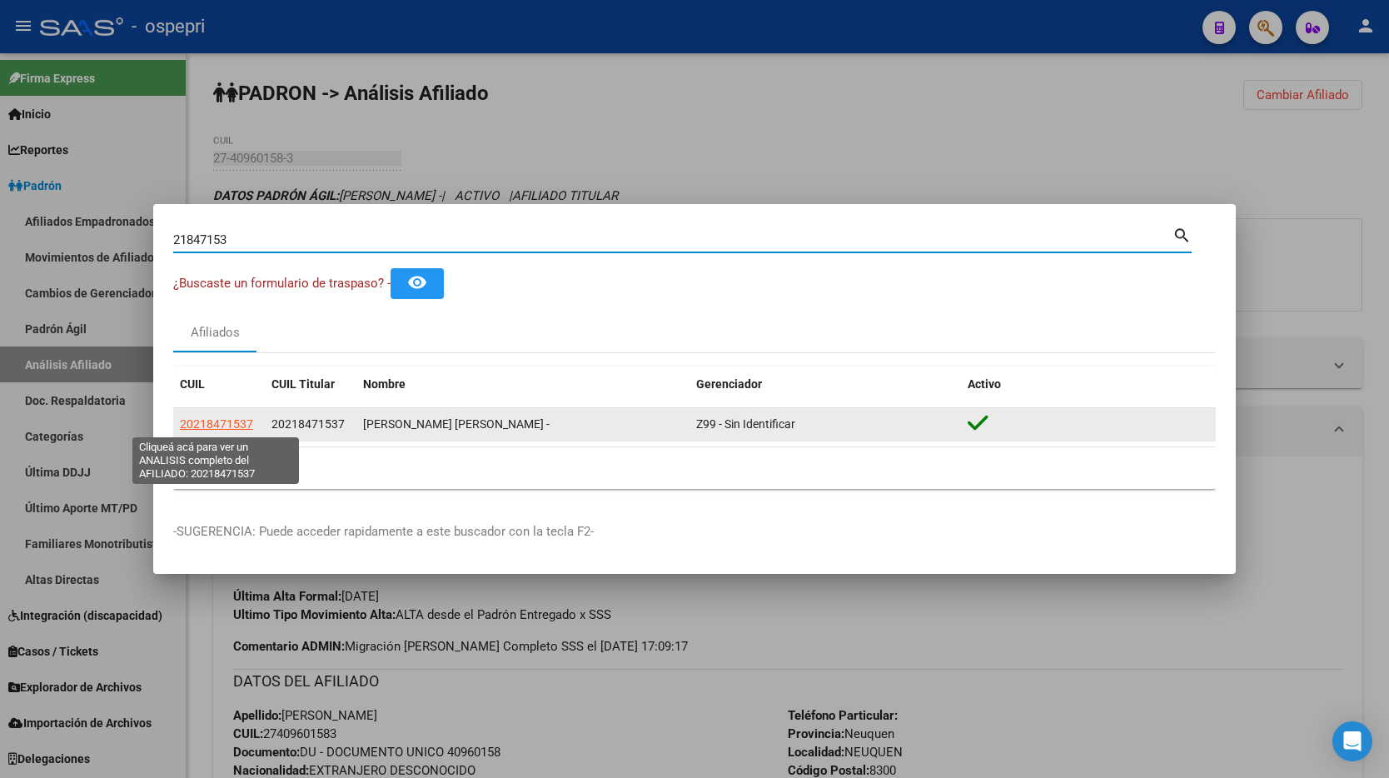
click at [241, 421] on span "20218471537" at bounding box center [216, 423] width 73 height 13
type textarea "20218471537"
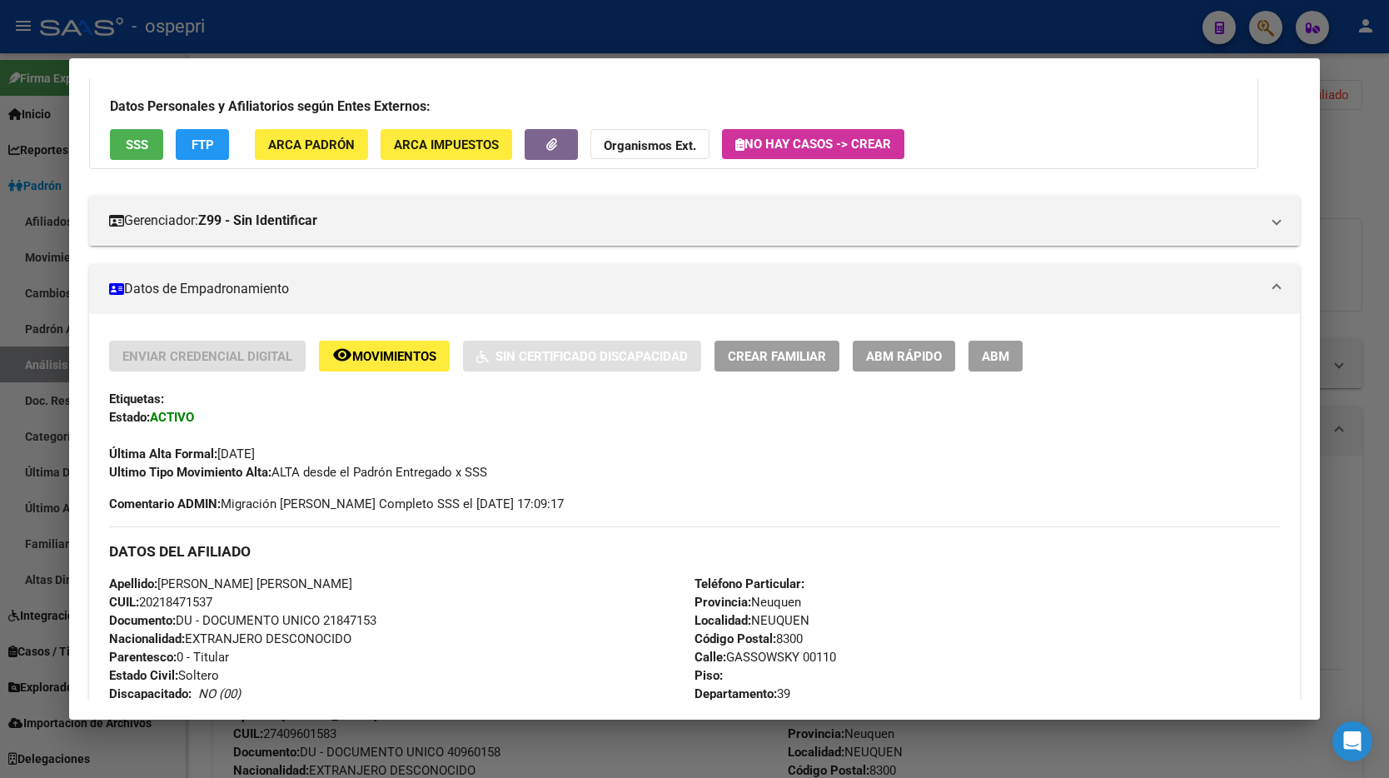
scroll to position [743, 0]
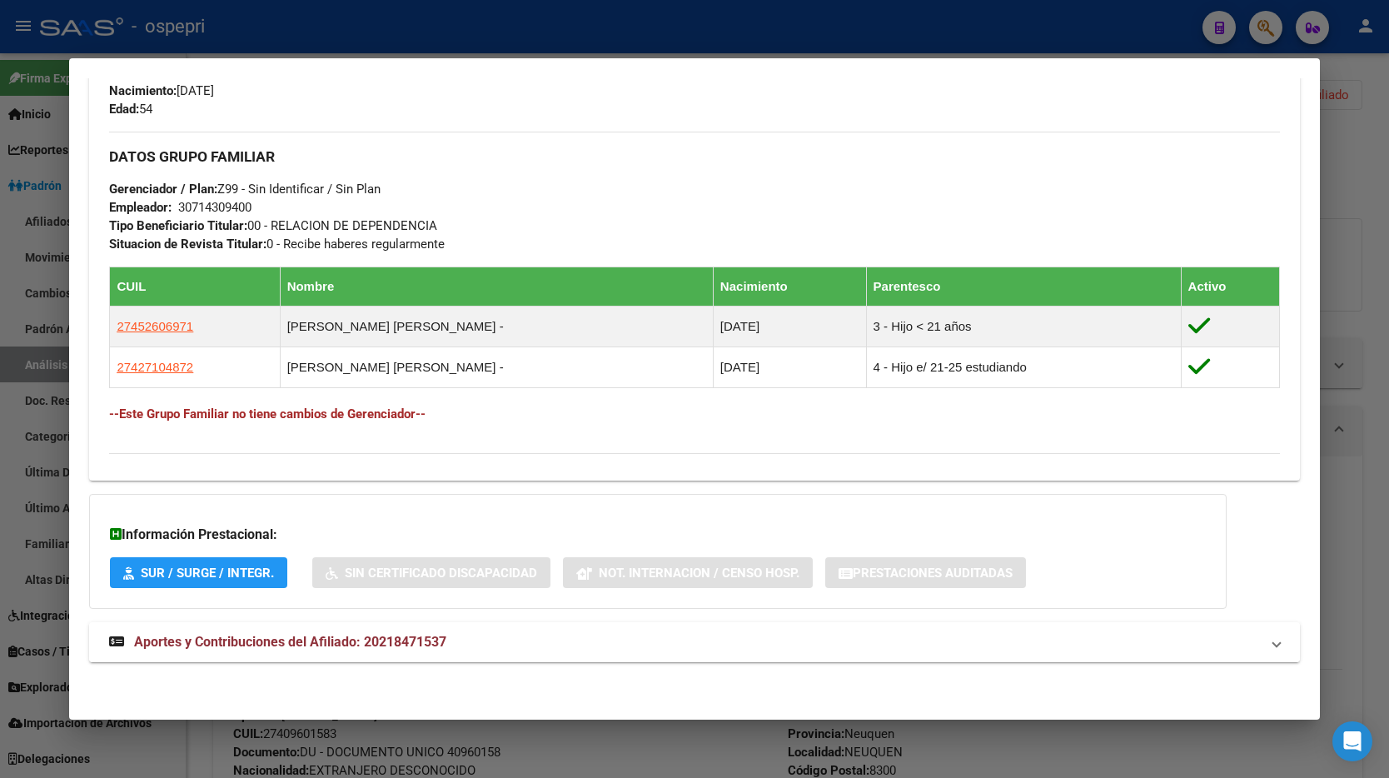
click at [403, 634] on span "Aportes y Contribuciones del Afiliado: 20218471537" at bounding box center [290, 642] width 312 height 16
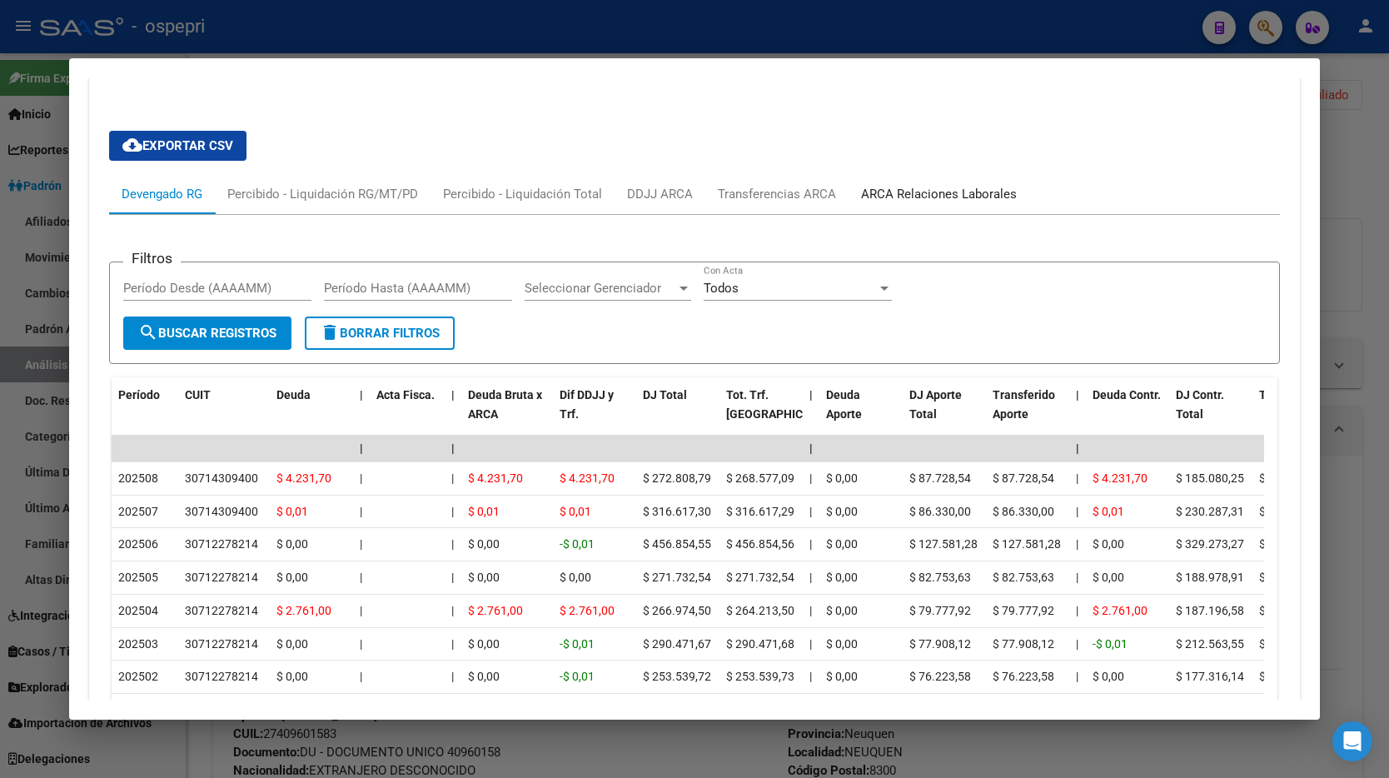
click at [906, 198] on div "ARCA Relaciones Laborales" at bounding box center [939, 194] width 156 height 18
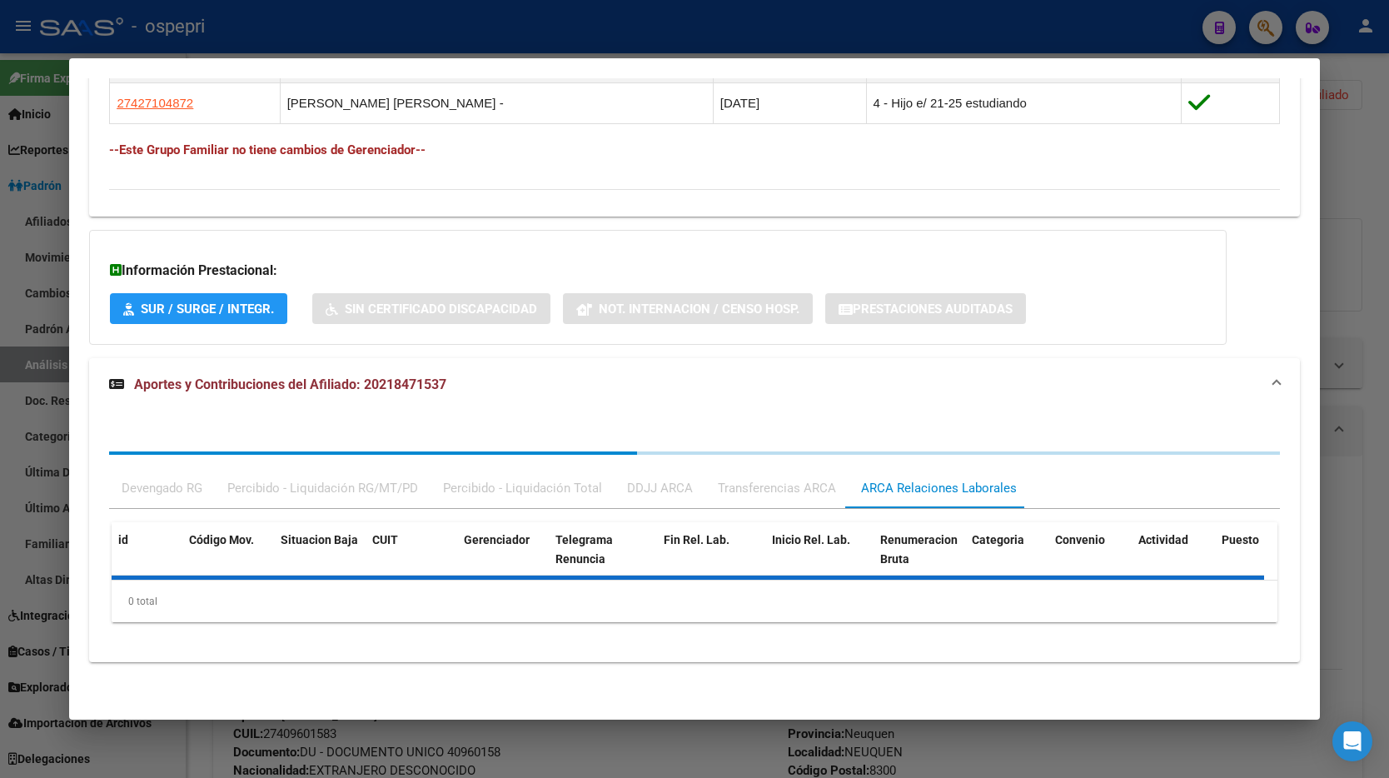
scroll to position [1255, 0]
